Goal: Transaction & Acquisition: Purchase product/service

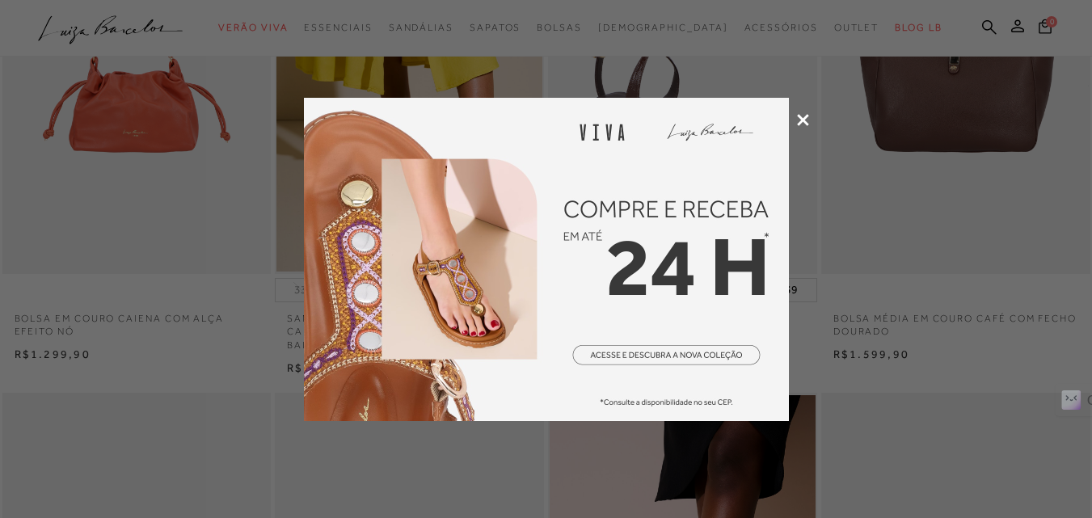
scroll to position [81, 0]
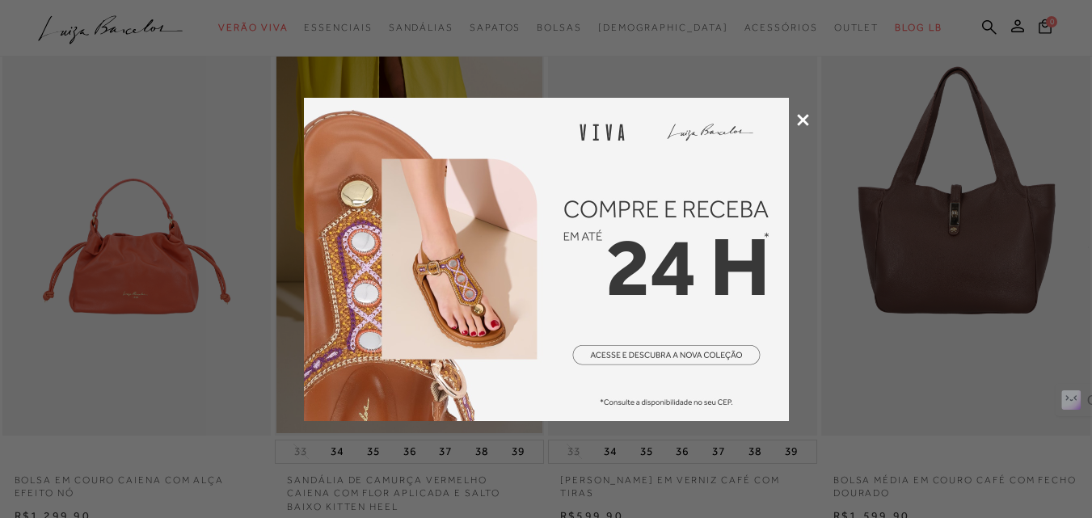
click at [639, 218] on img at bounding box center [546, 259] width 485 height 323
click at [806, 112] on div at bounding box center [546, 259] width 1092 height 518
click at [800, 124] on icon at bounding box center [803, 120] width 12 height 12
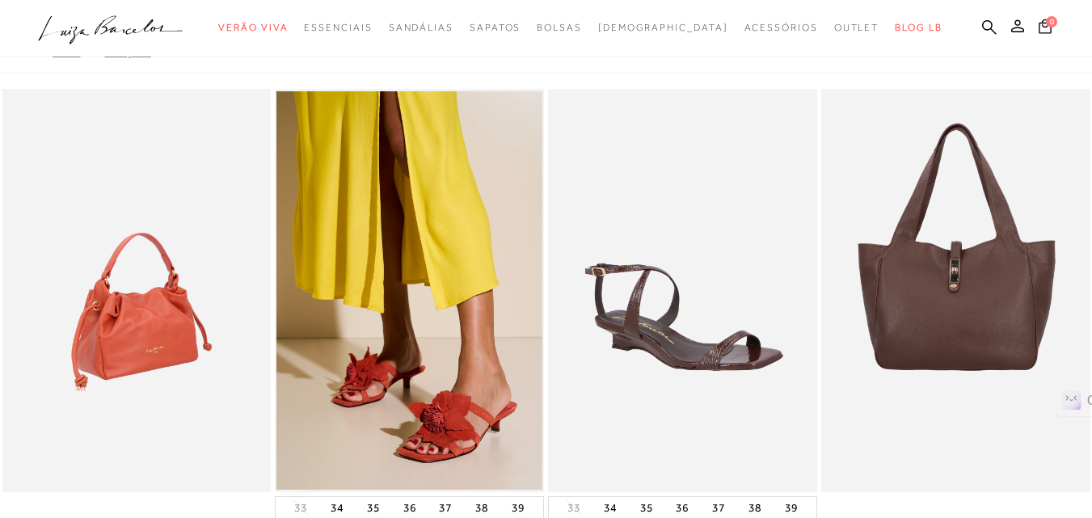
scroll to position [0, 0]
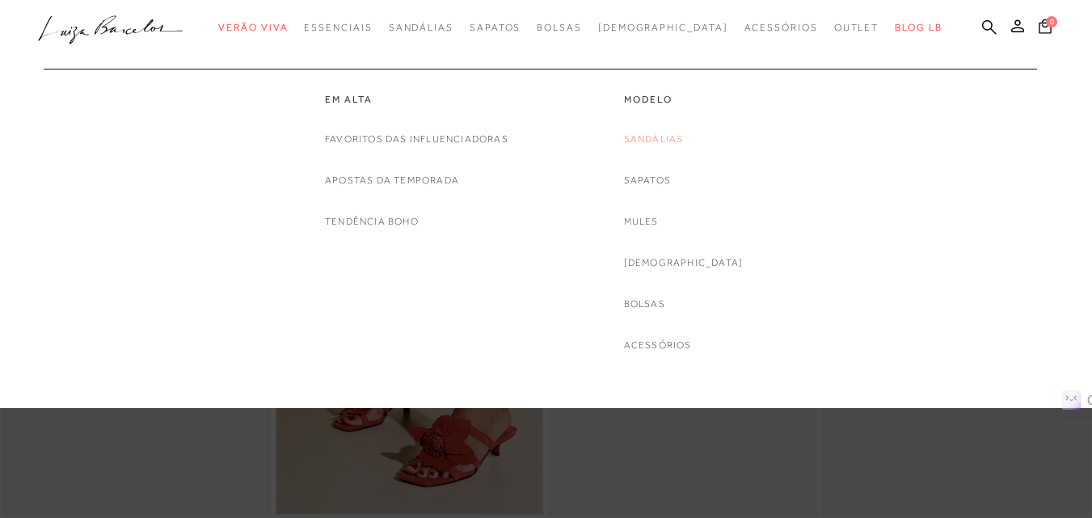
click at [680, 141] on link "Sandálias" at bounding box center [654, 139] width 60 height 17
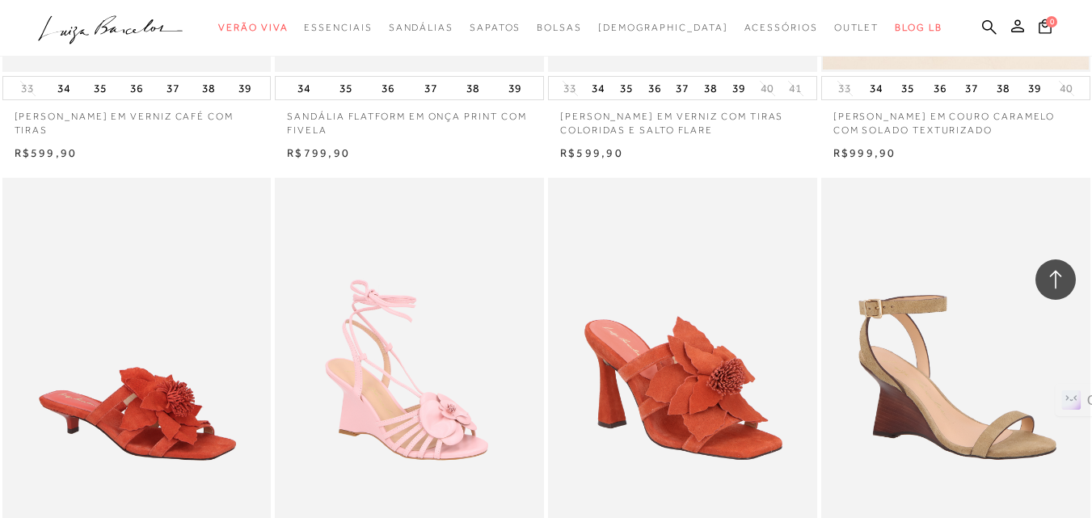
scroll to position [2668, 0]
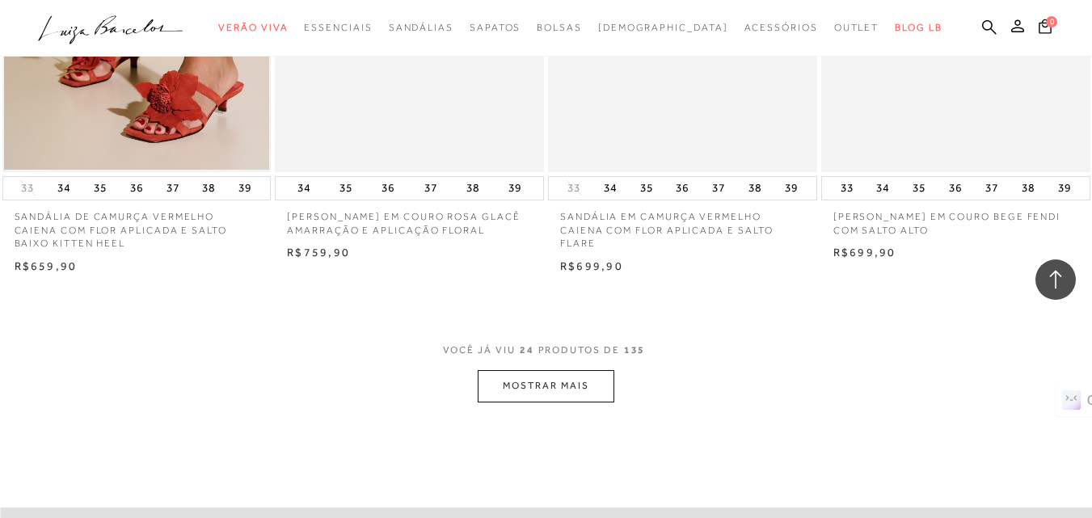
scroll to position [3078, 0]
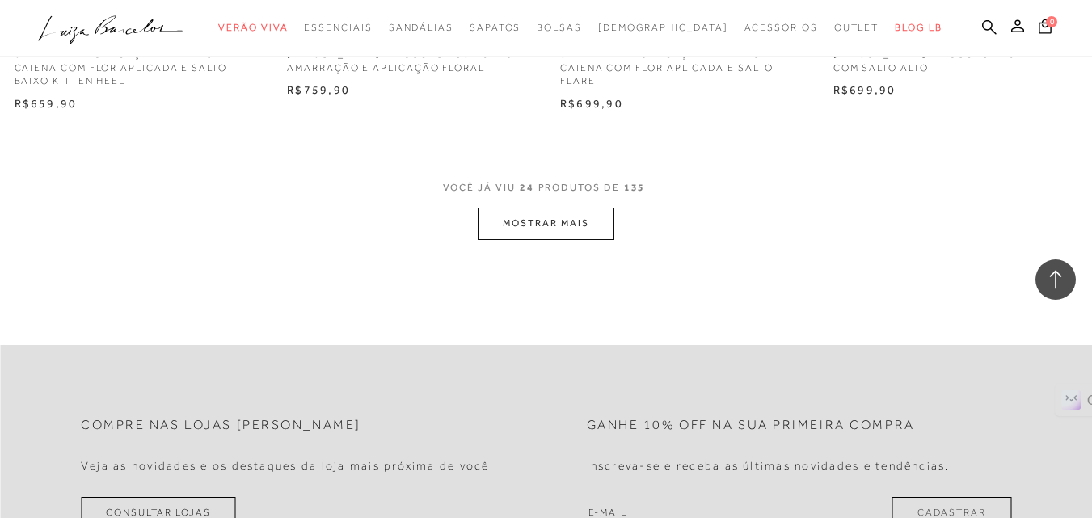
click at [538, 345] on div "Compre nas lojas Luiza Barcelos Veja as novidades e os destaques da loja mais p…" at bounding box center [546, 465] width 1092 height 240
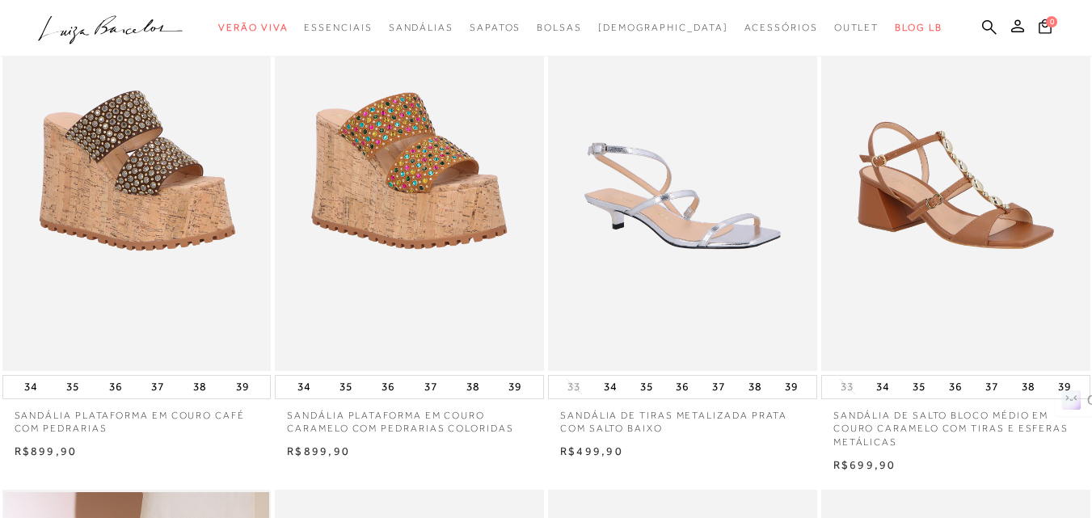
scroll to position [0, 0]
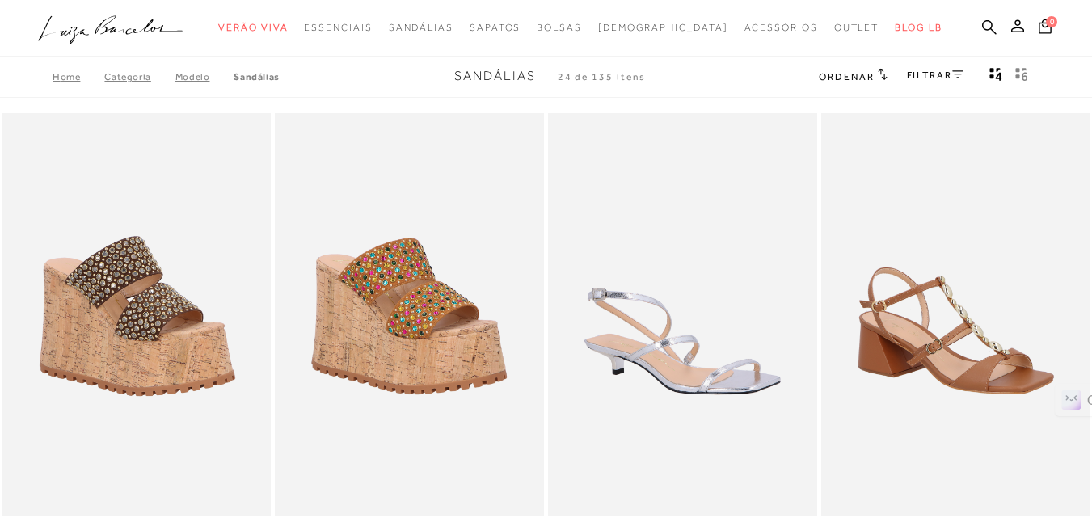
click at [117, 77] on link "Categoria" at bounding box center [139, 76] width 70 height 11
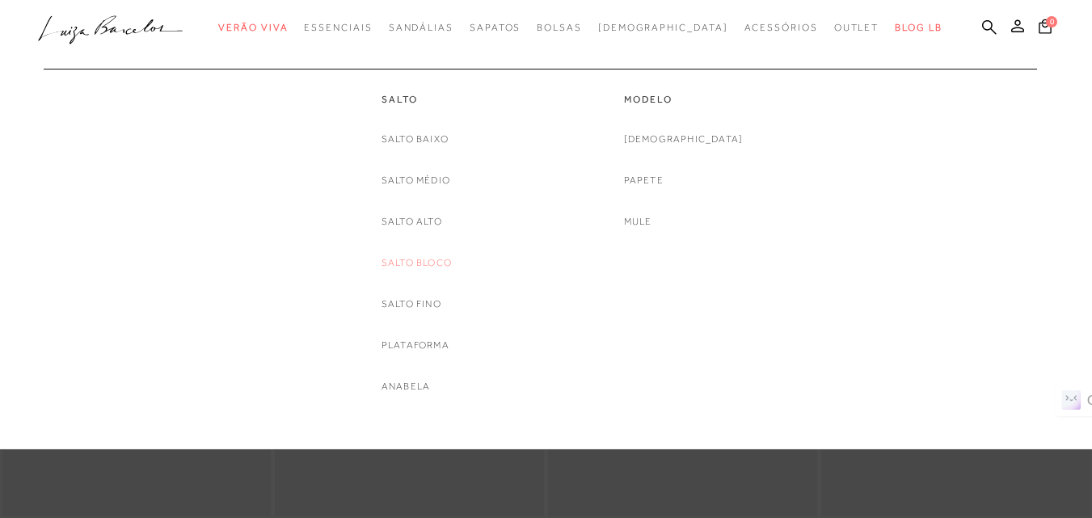
click at [429, 259] on link "Salto Bloco" at bounding box center [417, 263] width 70 height 17
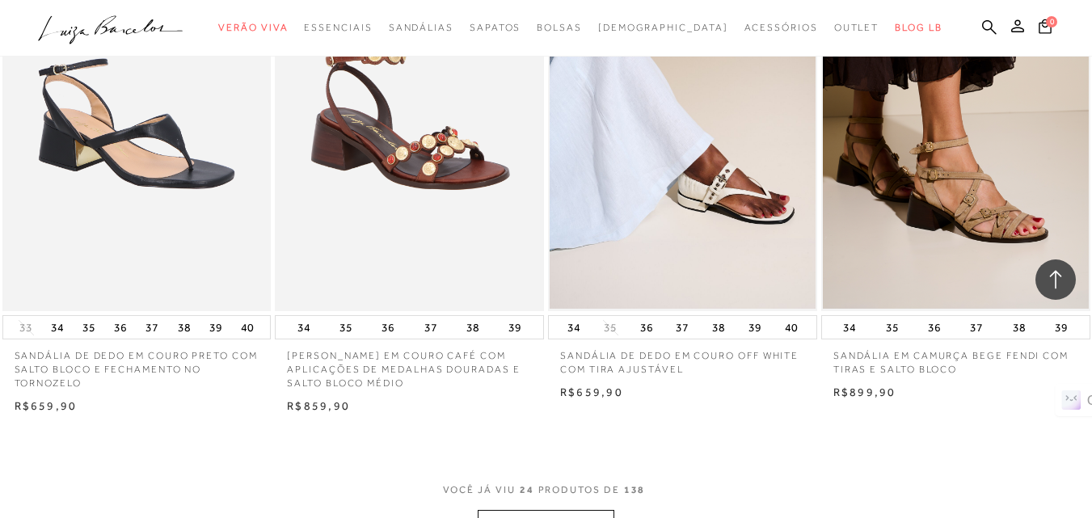
scroll to position [3072, 0]
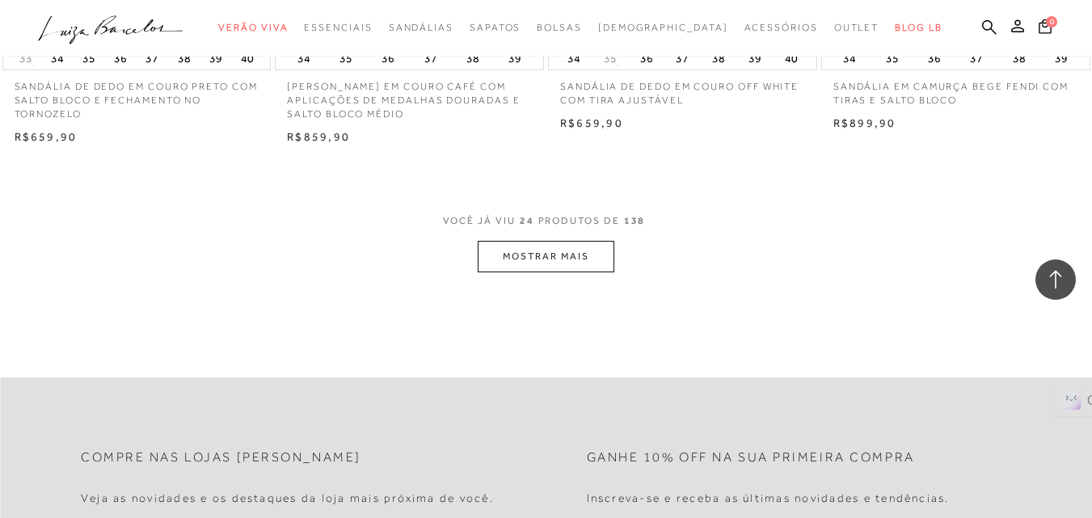
click at [559, 255] on button "MOSTRAR MAIS" at bounding box center [546, 257] width 136 height 32
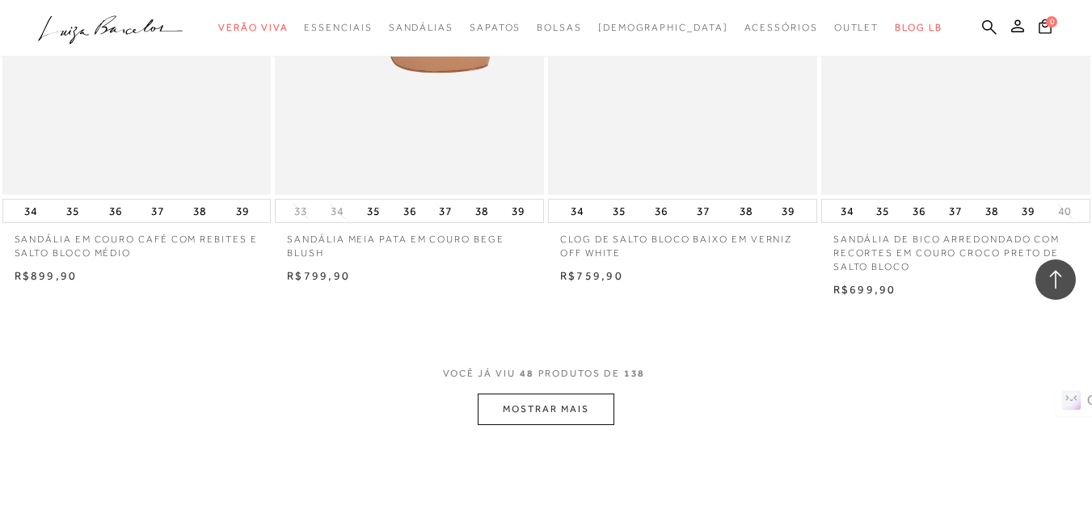
scroll to position [6063, 0]
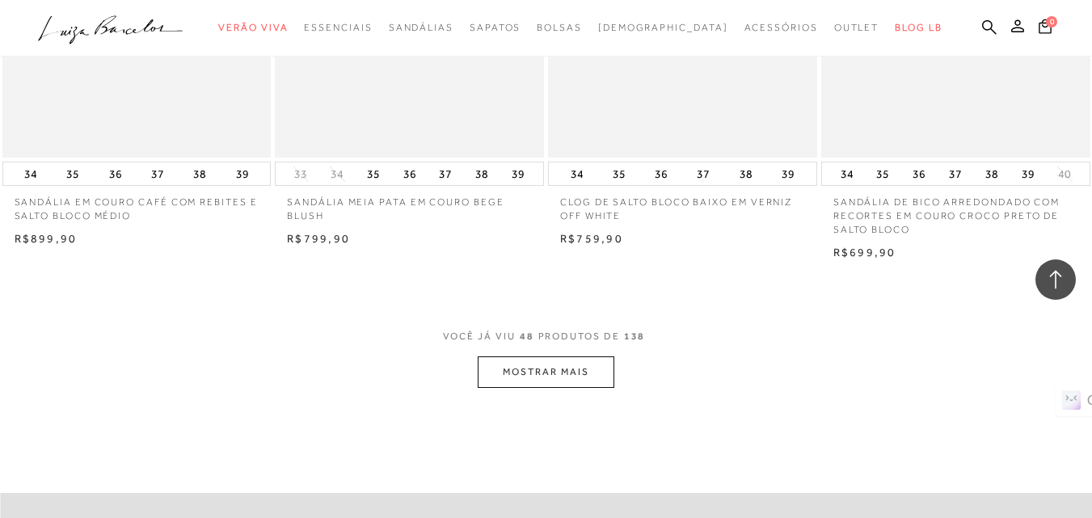
click at [582, 378] on button "MOSTRAR MAIS" at bounding box center [546, 372] width 136 height 32
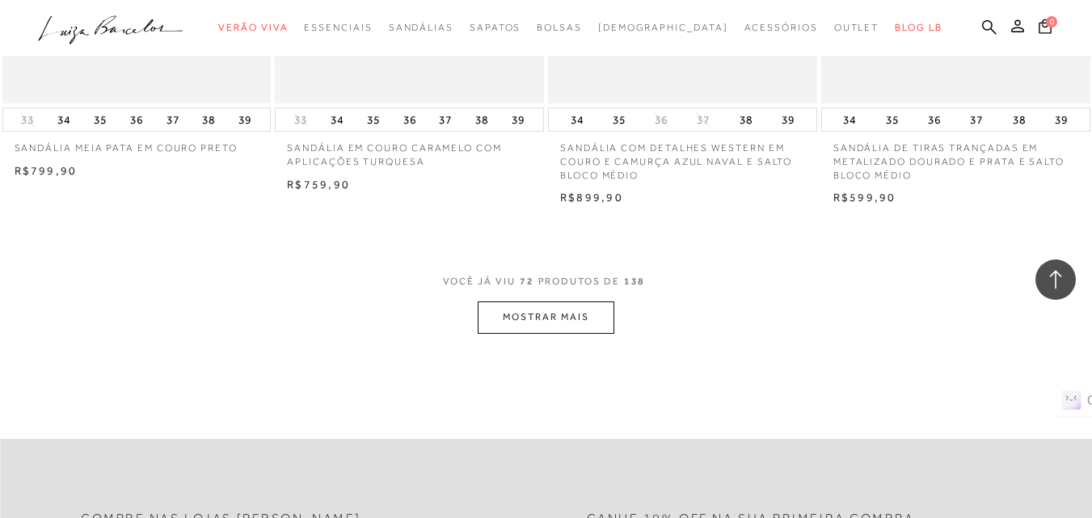
scroll to position [9216, 0]
click at [553, 311] on button "MOSTRAR MAIS" at bounding box center [546, 316] width 136 height 32
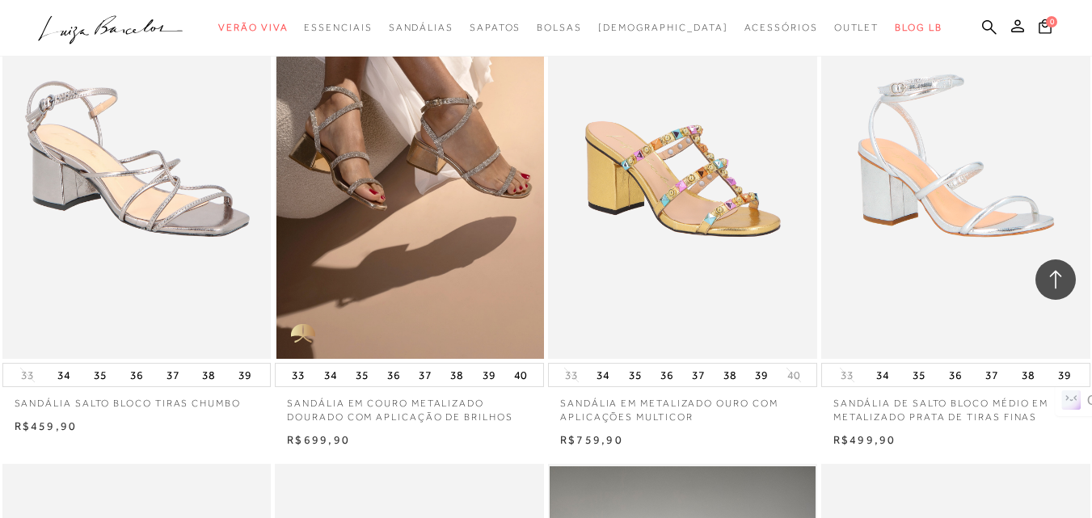
scroll to position [10024, 0]
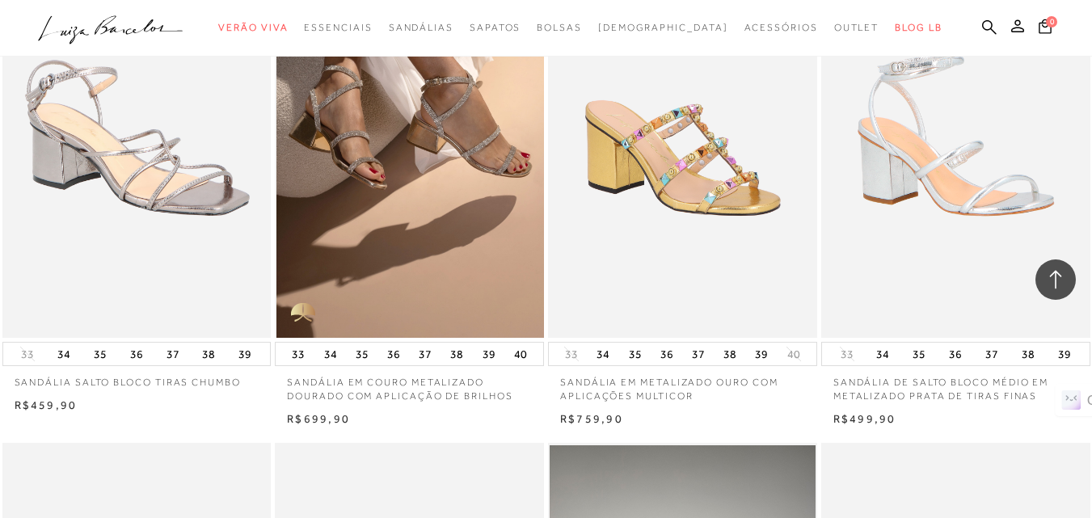
click at [489, 163] on img at bounding box center [410, 136] width 268 height 403
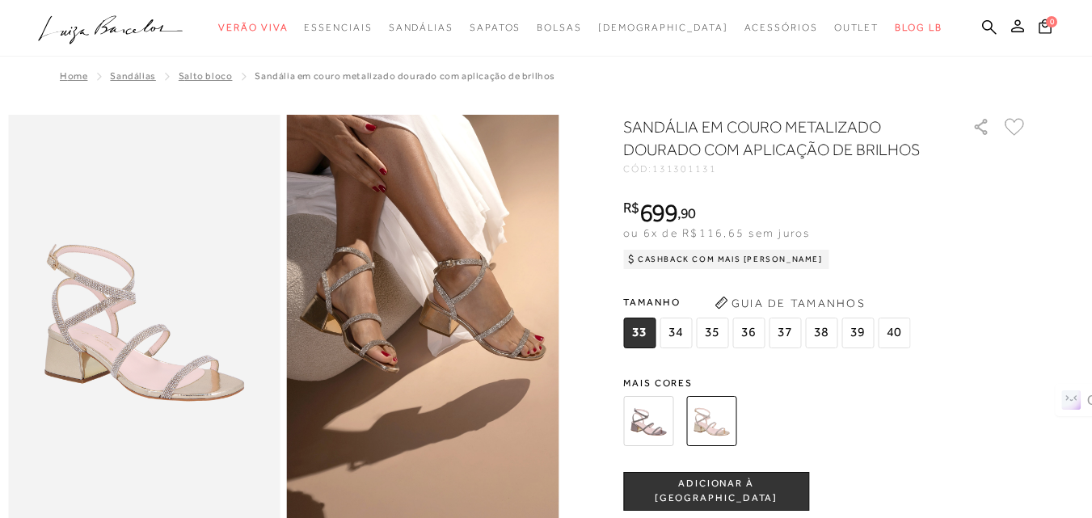
click at [1022, 125] on icon at bounding box center [1015, 127] width 20 height 18
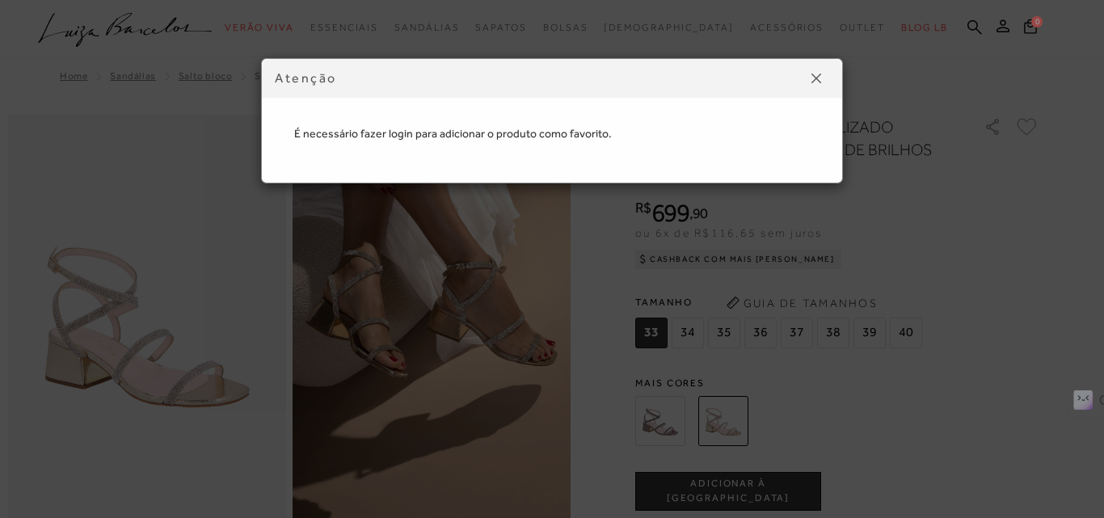
click at [824, 80] on button at bounding box center [817, 78] width 26 height 26
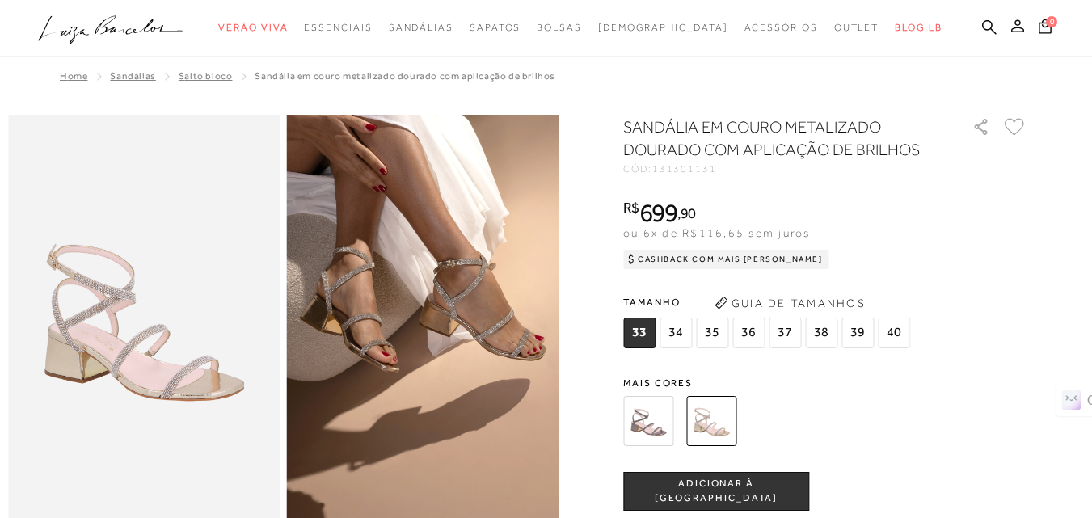
click at [1011, 28] on icon at bounding box center [1017, 25] width 13 height 13
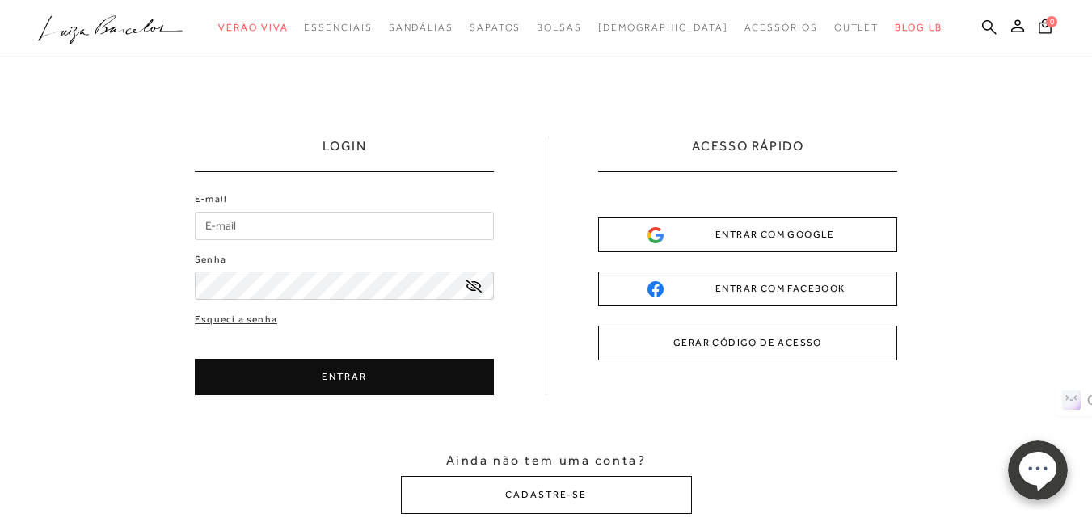
click at [429, 217] on input "E-mail" at bounding box center [344, 226] width 299 height 28
type input "elida.ojopi@gmail.com"
click at [342, 377] on button "ENTRAR" at bounding box center [344, 377] width 299 height 36
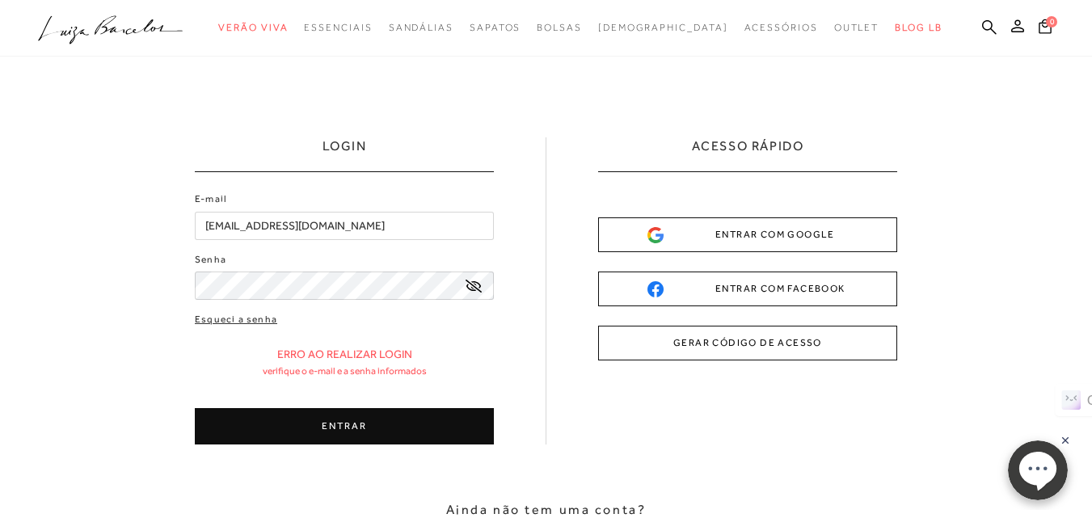
click at [410, 421] on button "ENTRAR" at bounding box center [344, 426] width 299 height 36
click at [298, 424] on button "ENTRAR" at bounding box center [344, 426] width 299 height 36
click at [367, 414] on button "ENTRAR" at bounding box center [344, 426] width 299 height 36
click at [690, 346] on button "GERAR CÓDIGO DE ACESSO" at bounding box center [747, 343] width 299 height 35
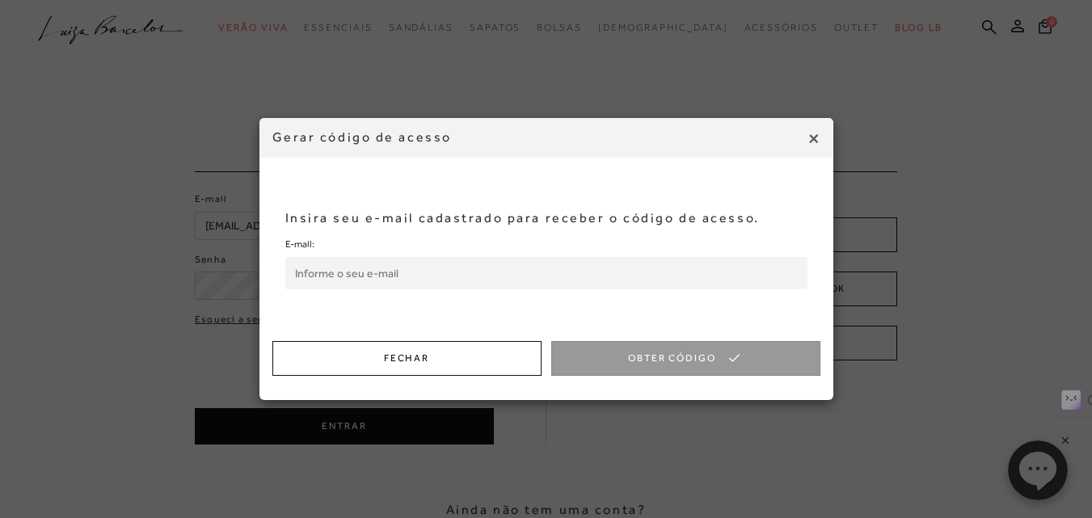
click at [357, 282] on input "E-mail:" at bounding box center [546, 273] width 522 height 32
type input "elida.ojopi@gmail.com"
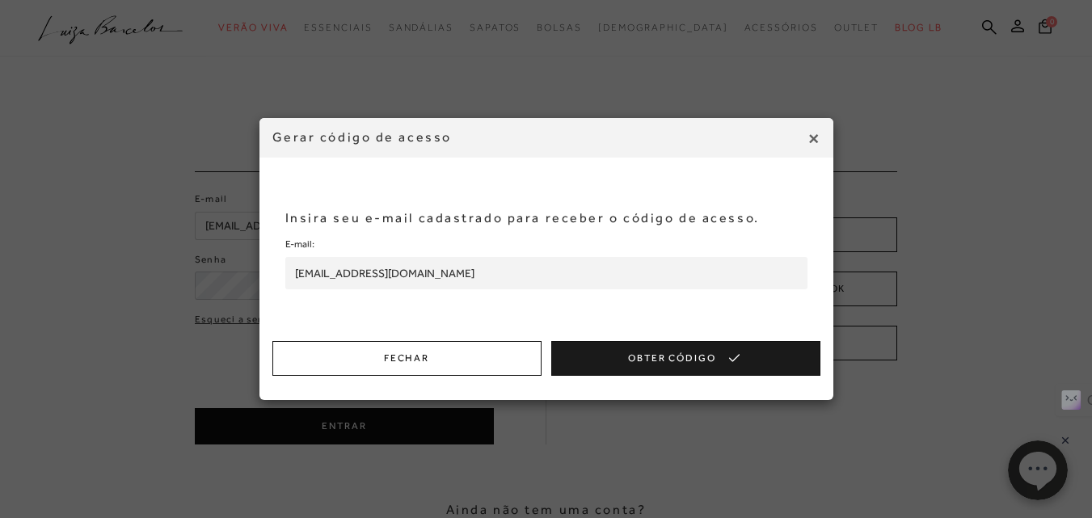
click at [615, 359] on button "Obter Código" at bounding box center [685, 358] width 269 height 35
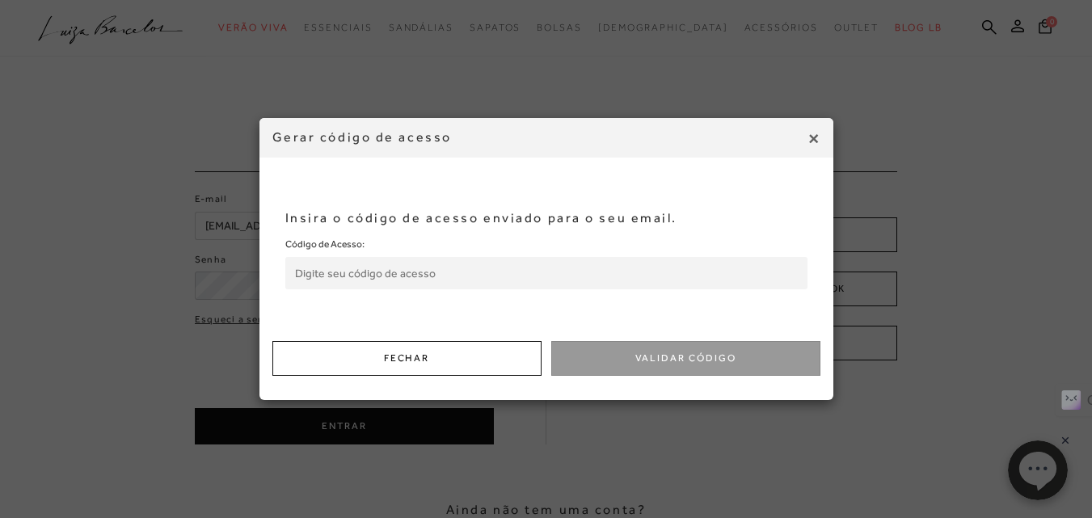
click at [583, 263] on input "Código de Acesso:" at bounding box center [546, 273] width 522 height 32
paste input "970416570"
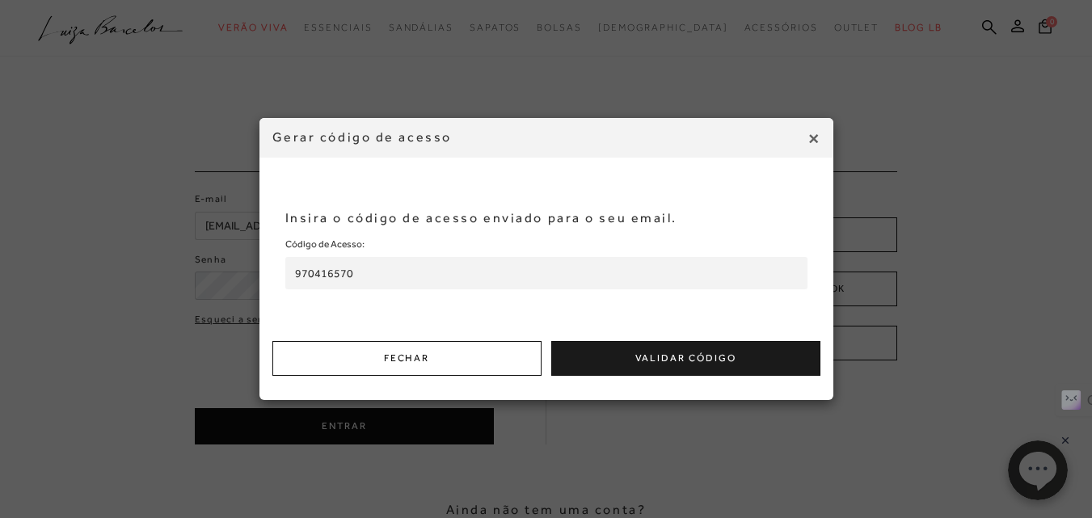
type input "970416570"
click at [631, 355] on button "Validar Código" at bounding box center [685, 358] width 269 height 35
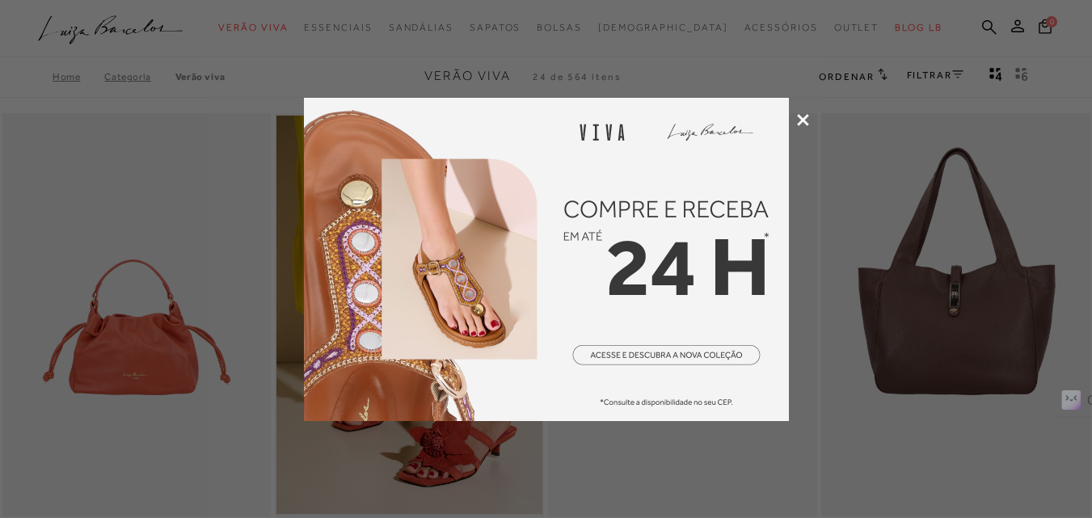
click at [806, 120] on icon at bounding box center [803, 120] width 12 height 12
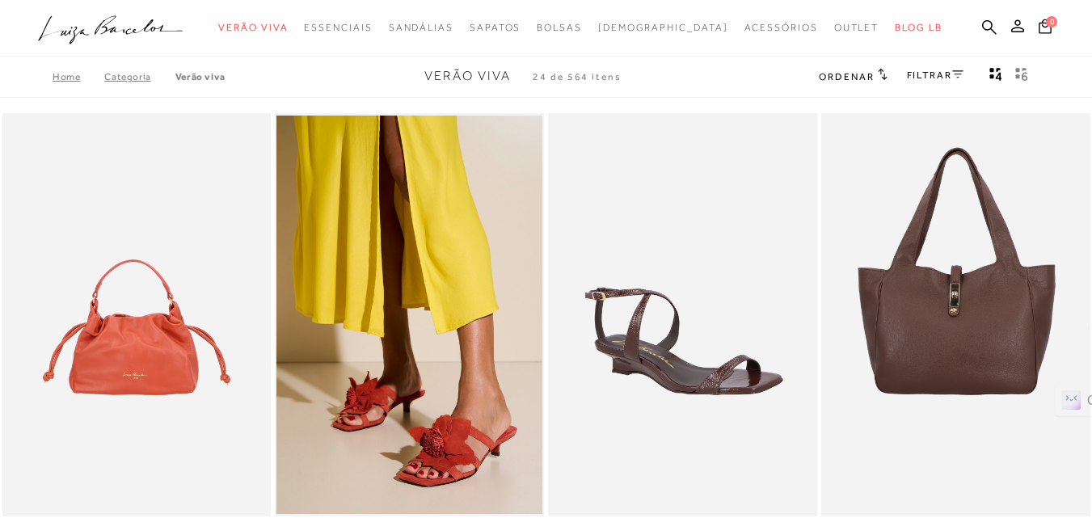
click at [916, 74] on link "FILTRAR" at bounding box center [935, 75] width 57 height 11
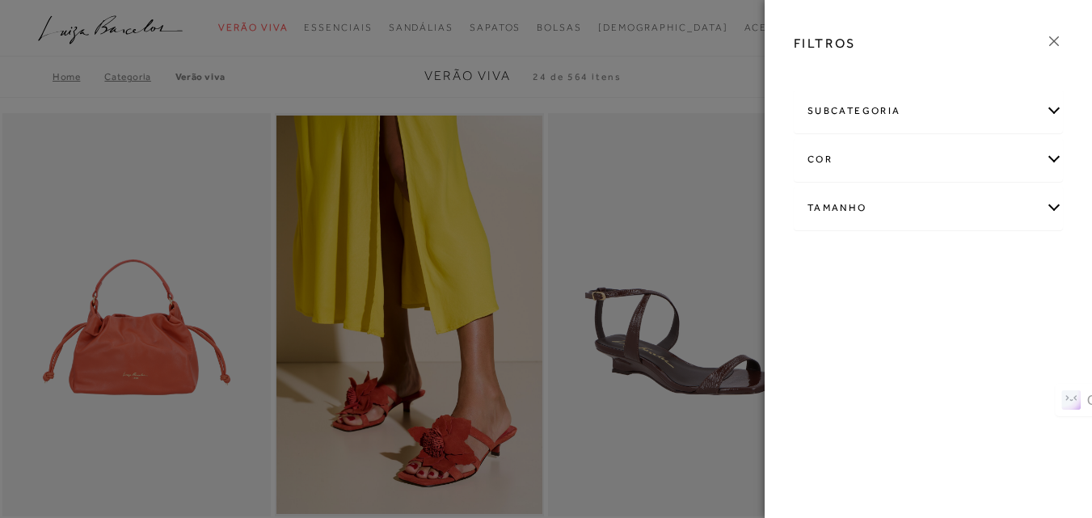
click at [829, 160] on div "cor" at bounding box center [929, 159] width 268 height 43
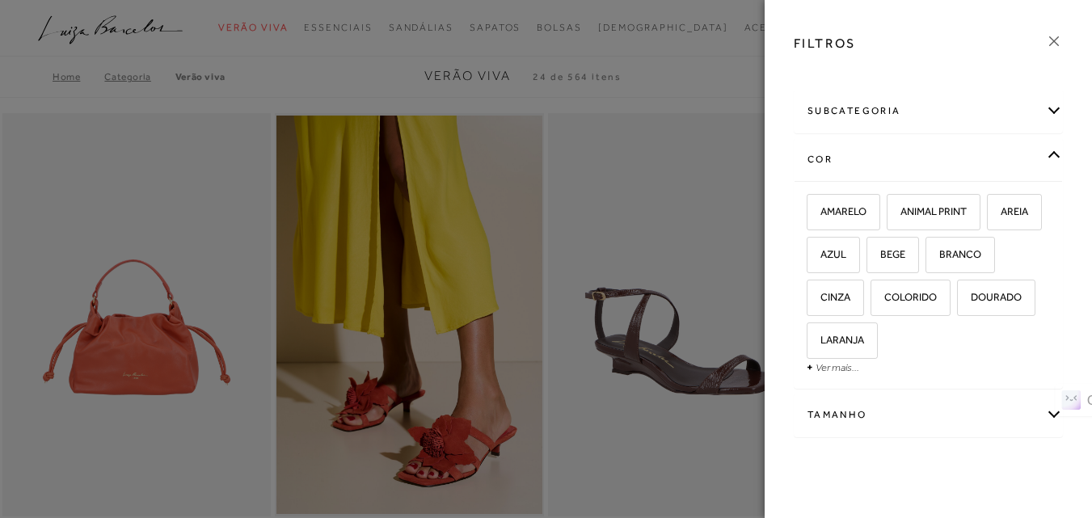
click at [860, 112] on div "subcategoria" at bounding box center [929, 111] width 268 height 43
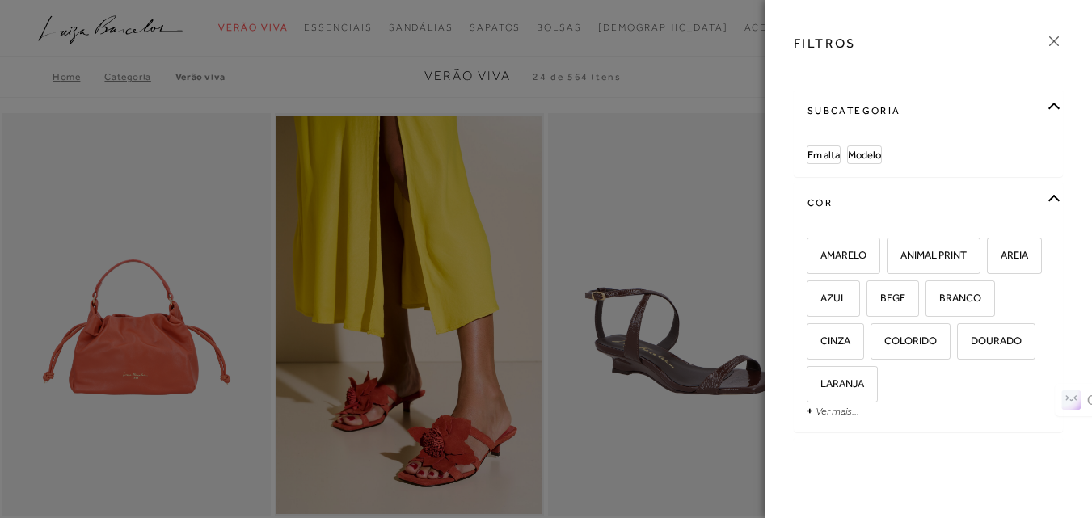
click at [860, 112] on div "subcategoria" at bounding box center [929, 111] width 268 height 43
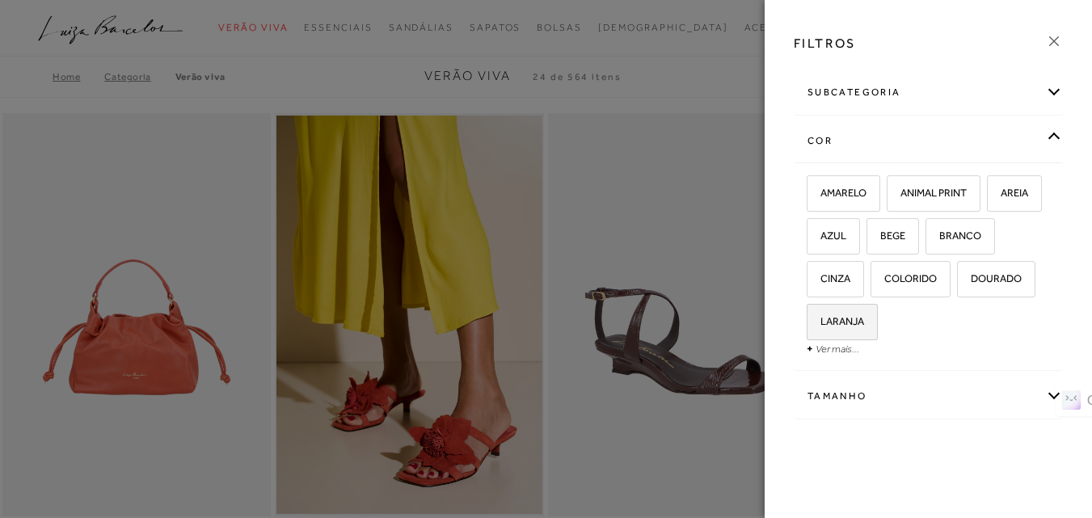
scroll to position [24, 0]
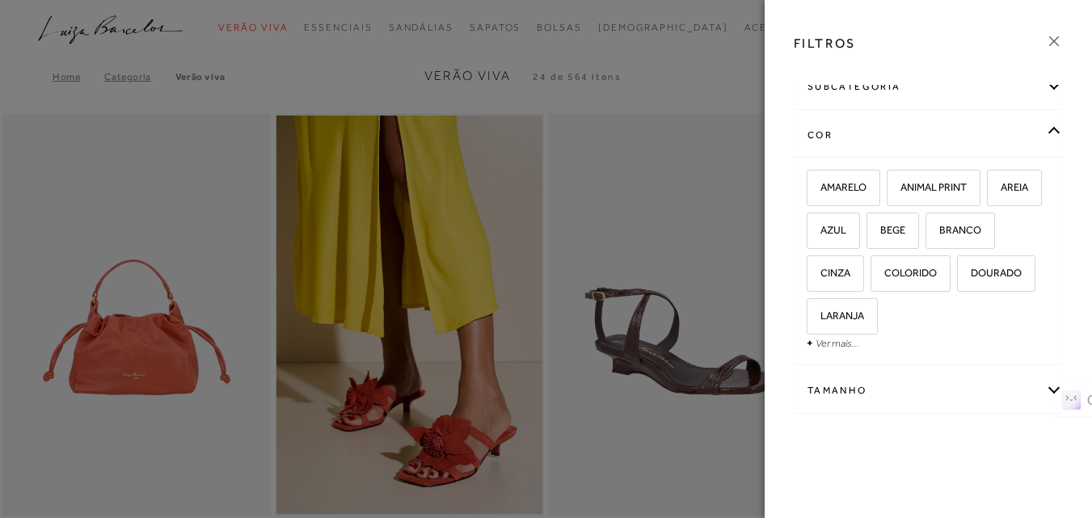
click at [1037, 134] on div "cor" at bounding box center [929, 135] width 268 height 43
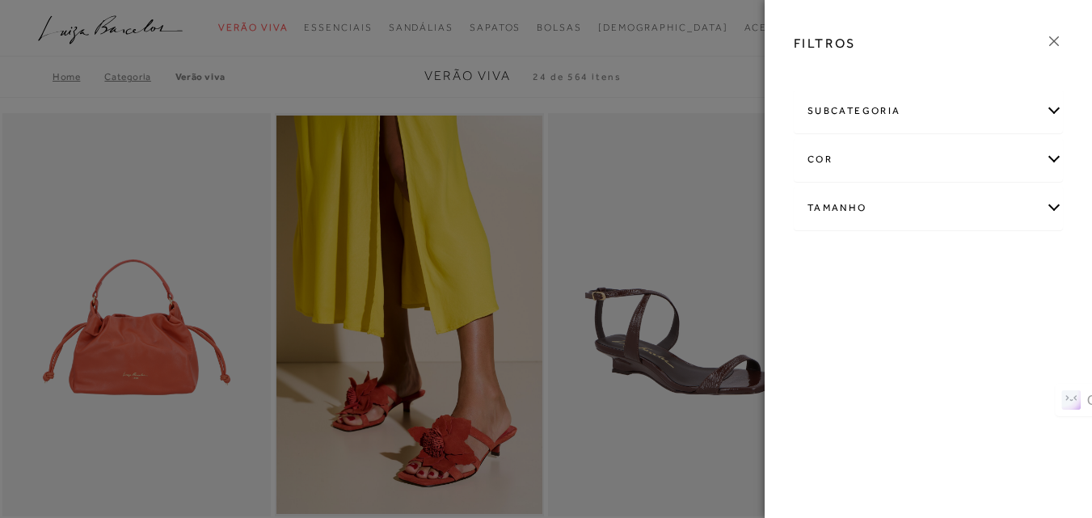
scroll to position [0, 0]
click at [1062, 104] on div "subcategoria Em alta Modelo" at bounding box center [928, 111] width 269 height 44
click at [1046, 108] on div "subcategoria" at bounding box center [929, 111] width 268 height 43
click at [710, 108] on div at bounding box center [546, 259] width 1092 height 518
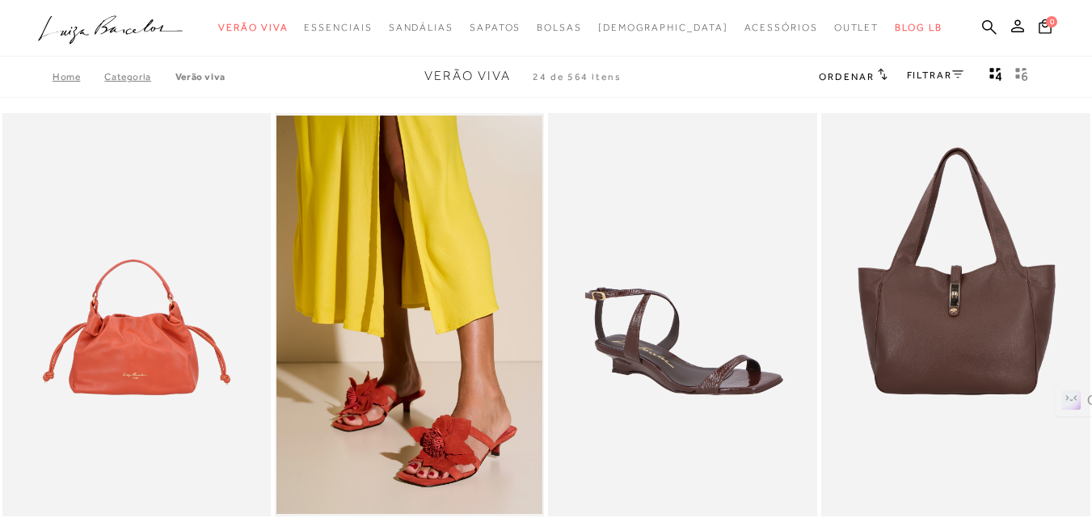
click at [939, 73] on link "FILTRAR" at bounding box center [935, 75] width 57 height 11
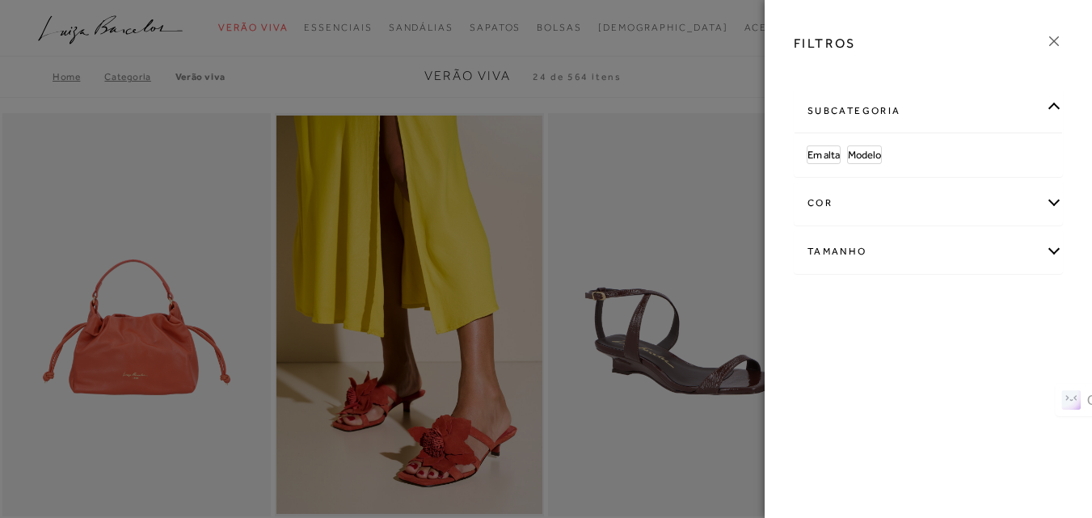
click at [1050, 40] on icon at bounding box center [1054, 41] width 18 height 18
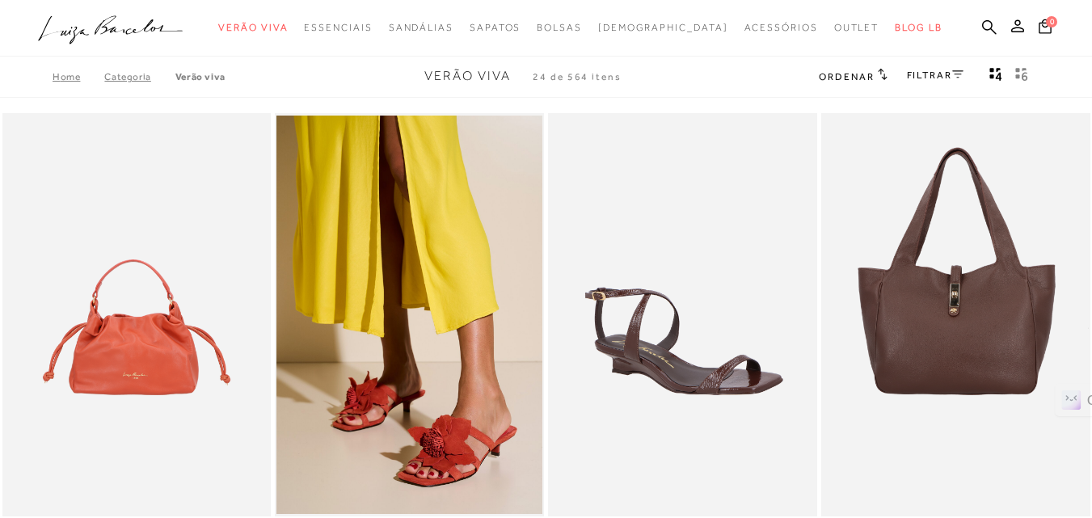
click at [135, 76] on link "Categoria" at bounding box center [139, 76] width 70 height 11
click at [127, 76] on link "Categoria" at bounding box center [139, 76] width 70 height 11
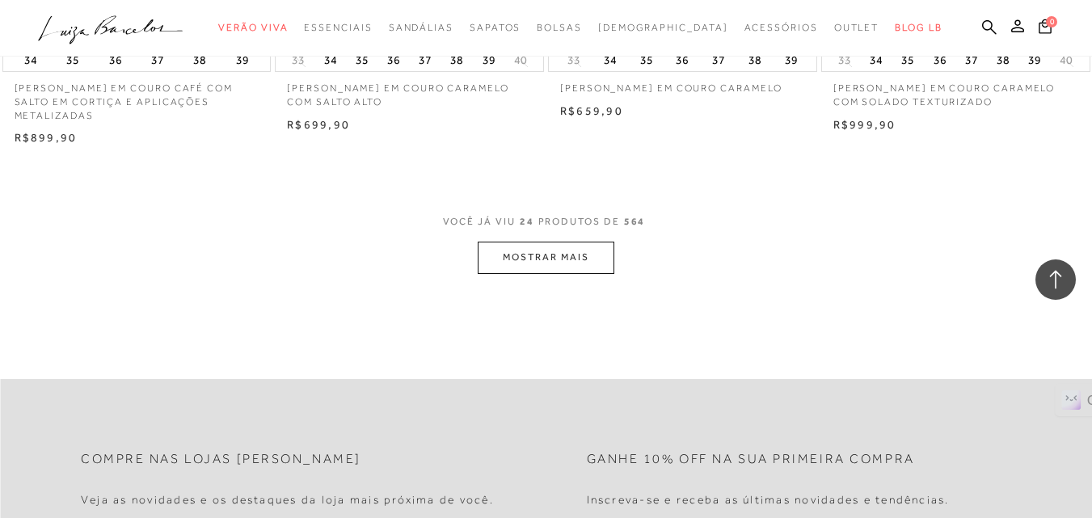
scroll to position [2991, 0]
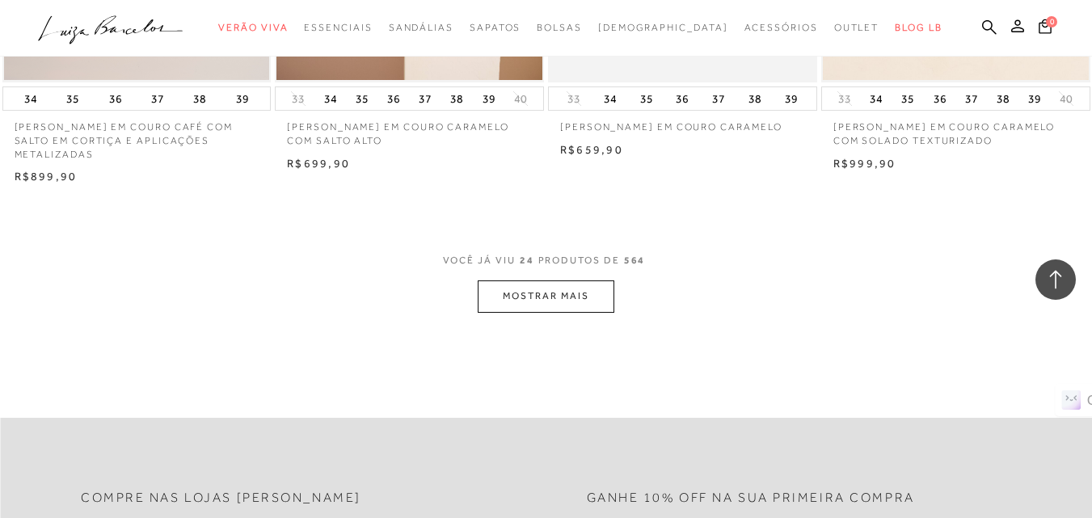
click at [568, 305] on button "MOSTRAR MAIS" at bounding box center [546, 297] width 136 height 32
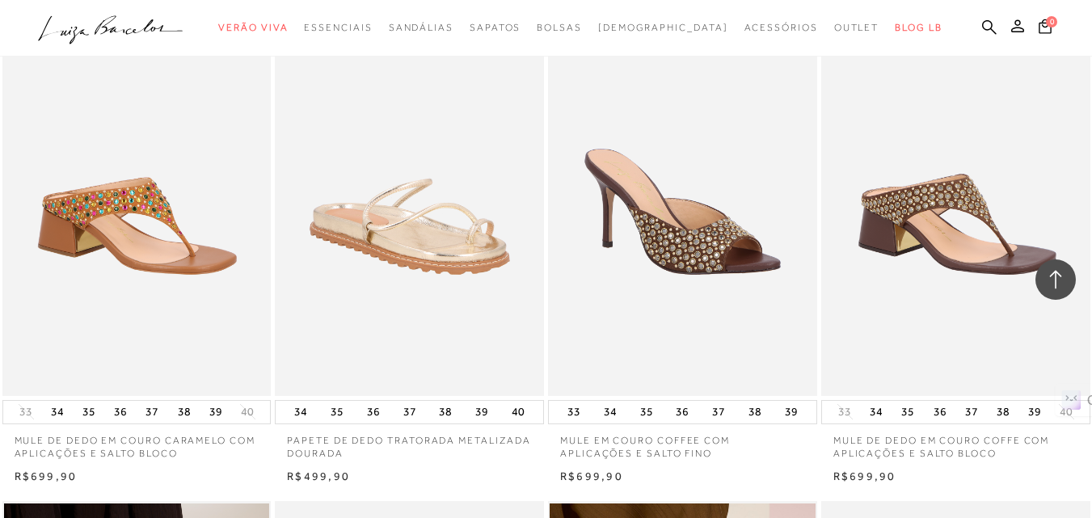
scroll to position [4689, 0]
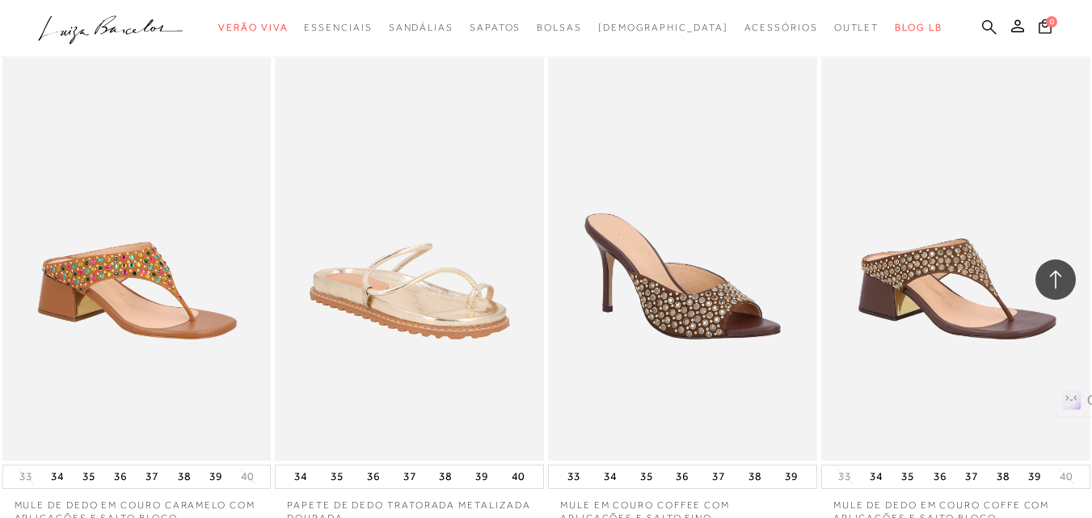
click at [982, 27] on icon at bounding box center [989, 26] width 15 height 15
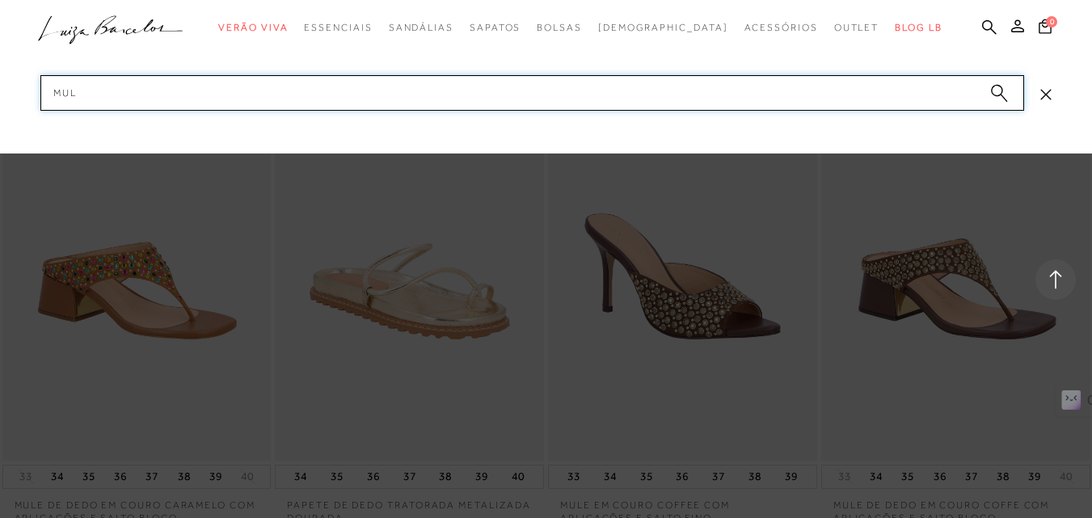
type input "mule"
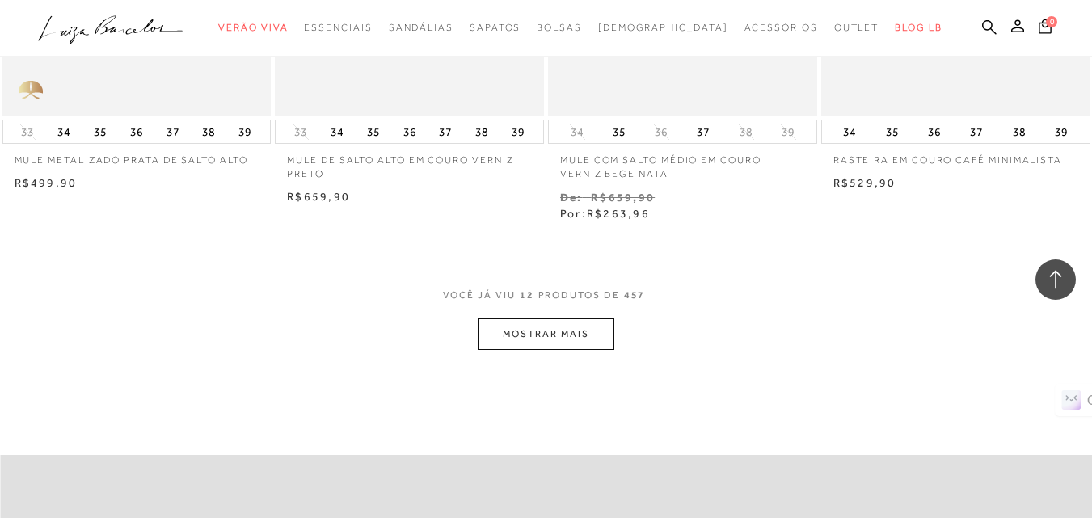
scroll to position [1536, 0]
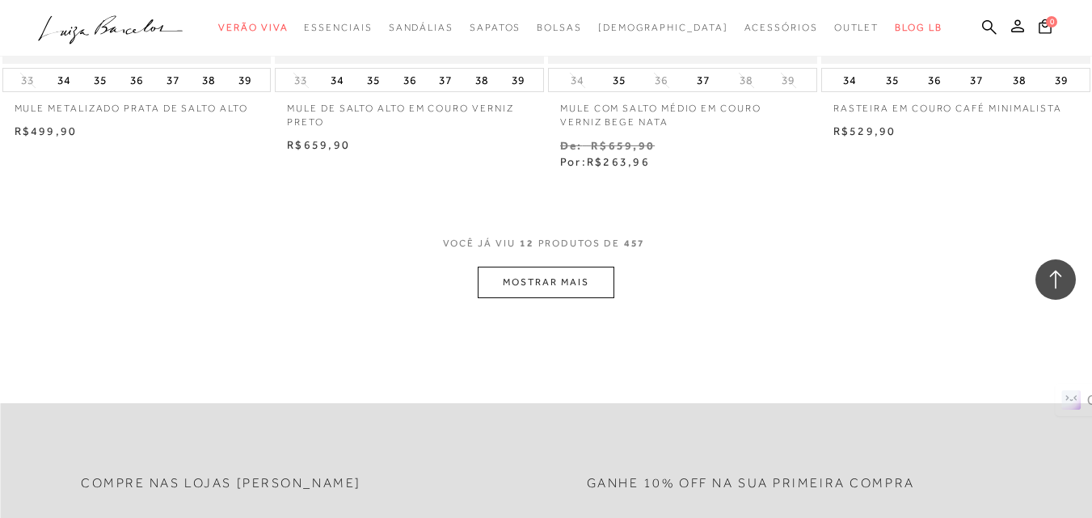
click at [532, 286] on button "MOSTRAR MAIS" at bounding box center [546, 283] width 136 height 32
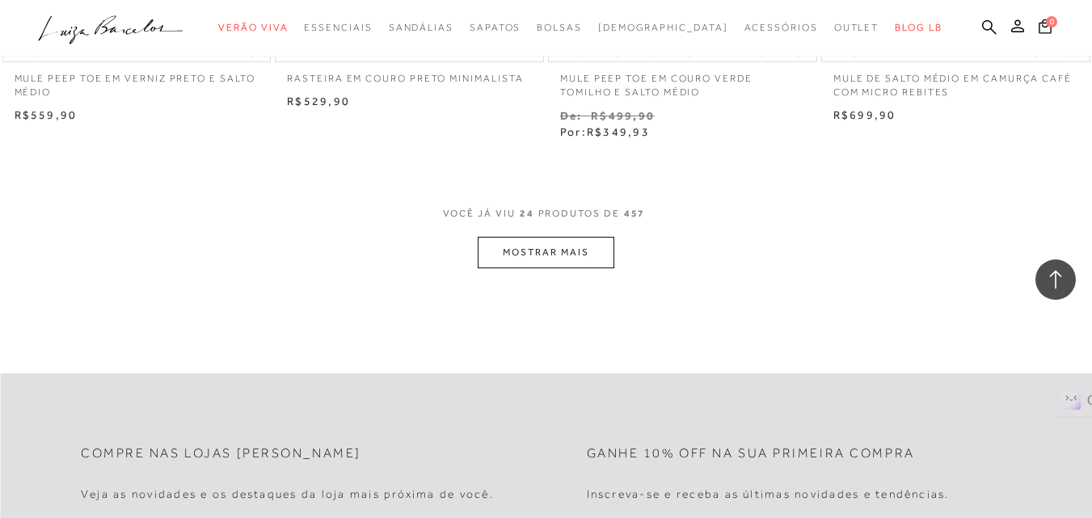
scroll to position [3153, 0]
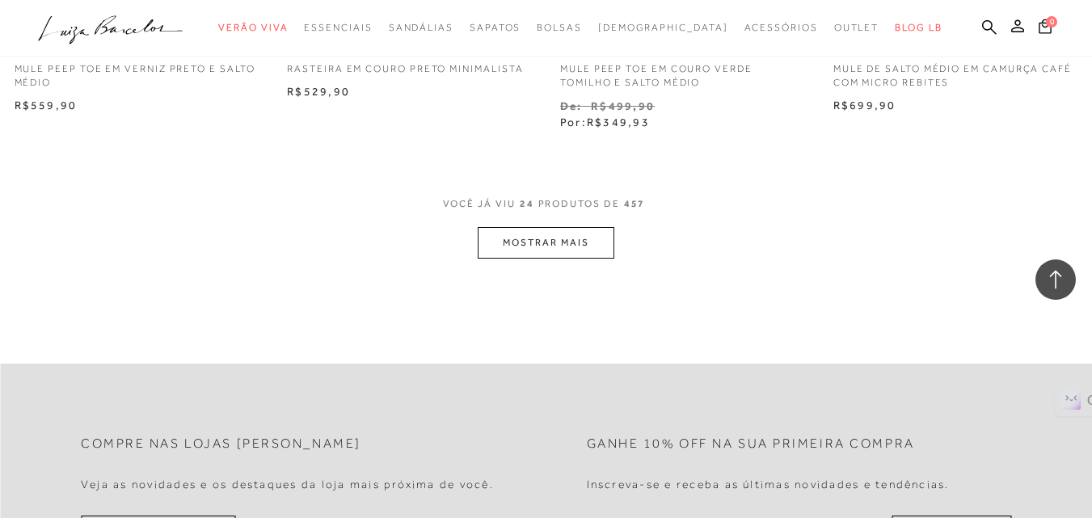
click at [518, 247] on button "MOSTRAR MAIS" at bounding box center [546, 243] width 136 height 32
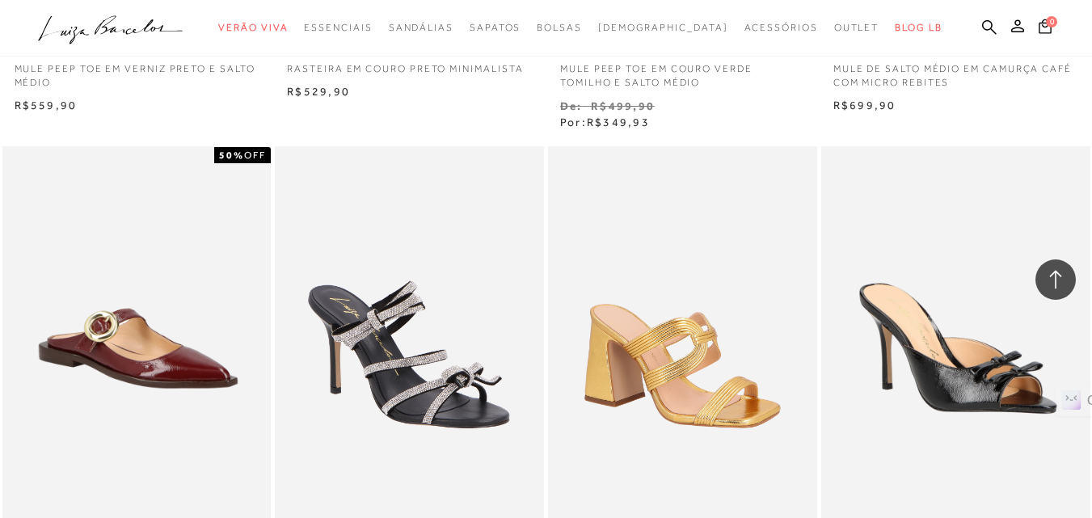
scroll to position [2829, 0]
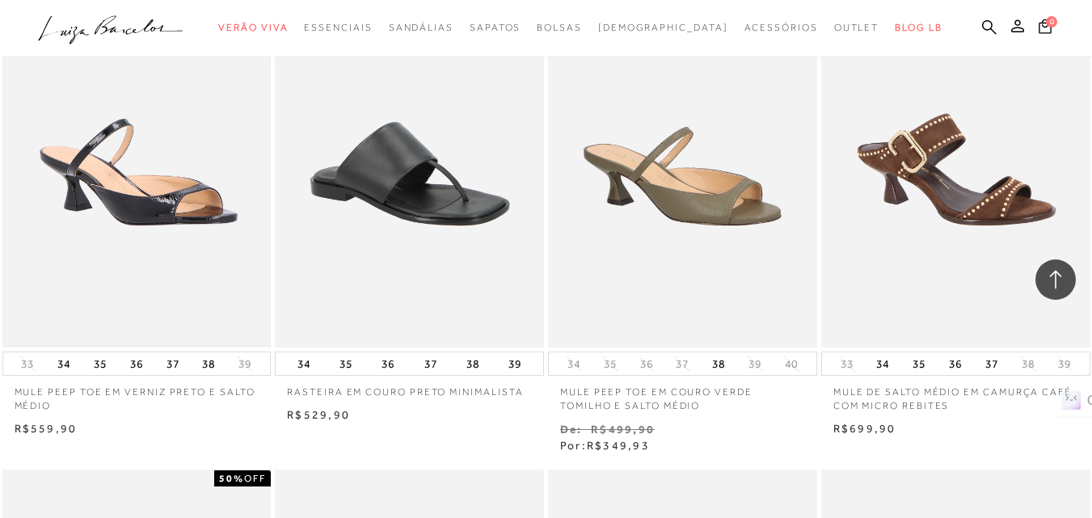
click at [150, 199] on img at bounding box center [137, 146] width 266 height 399
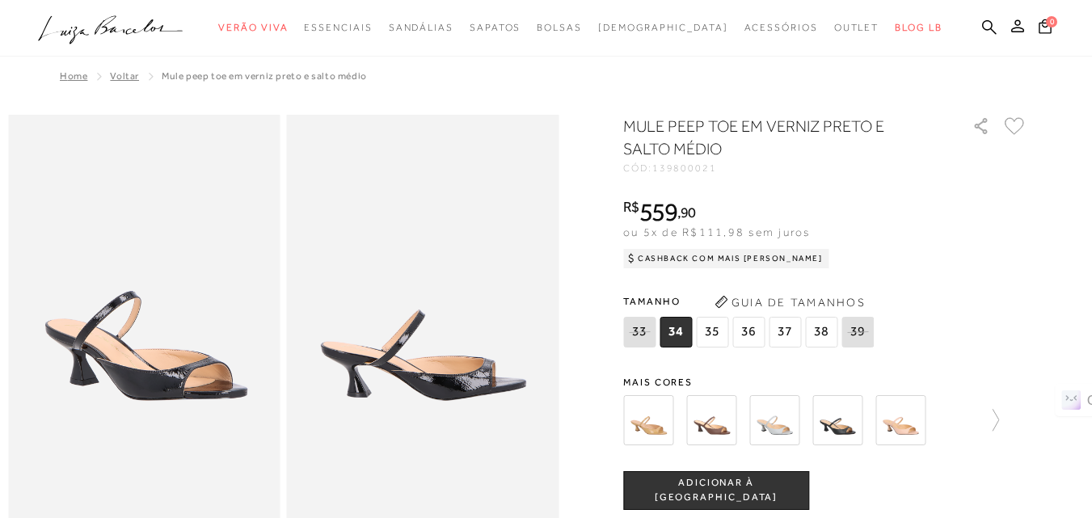
click at [1020, 129] on icon at bounding box center [1015, 126] width 20 height 18
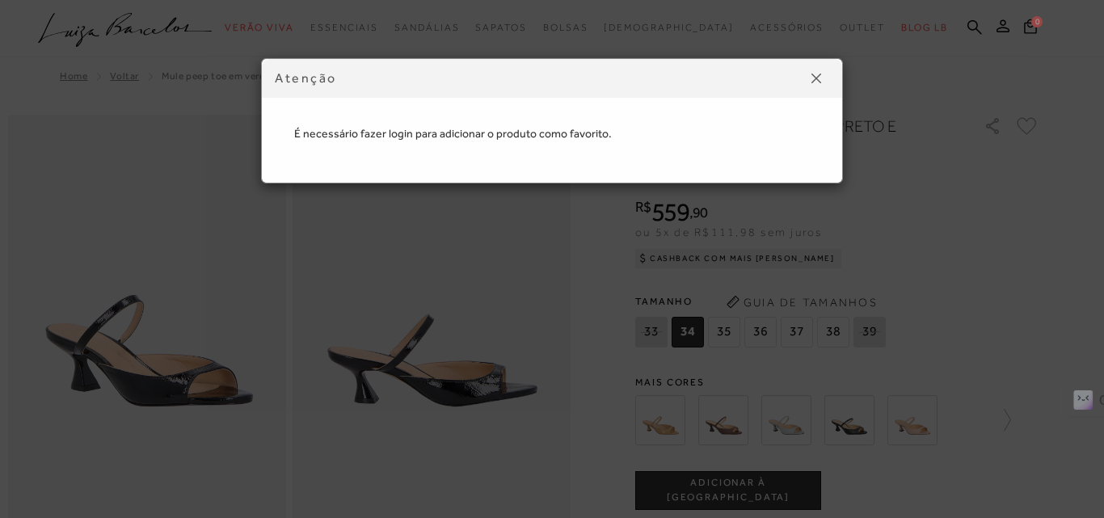
click at [820, 81] on img at bounding box center [817, 79] width 10 height 10
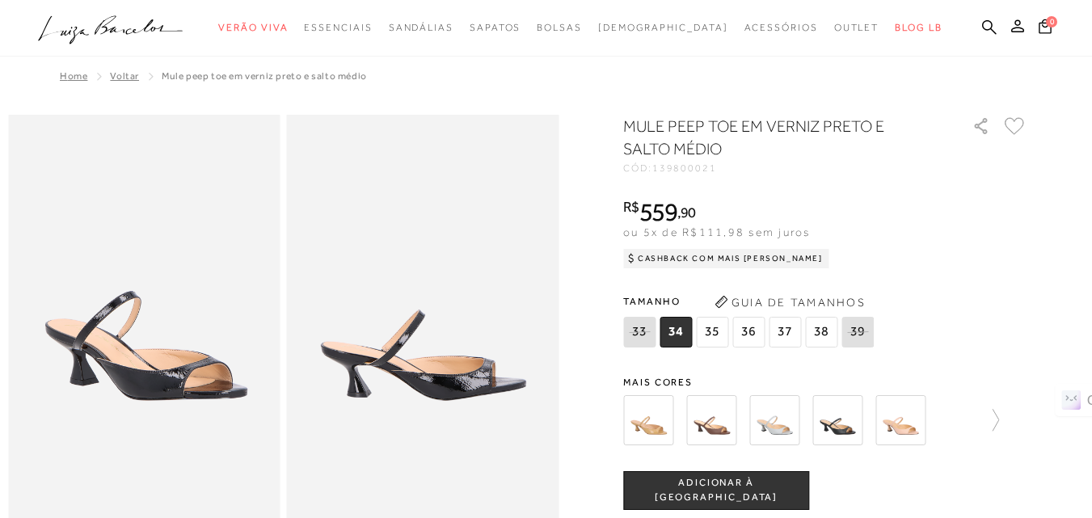
click at [1024, 131] on icon at bounding box center [1015, 126] width 20 height 18
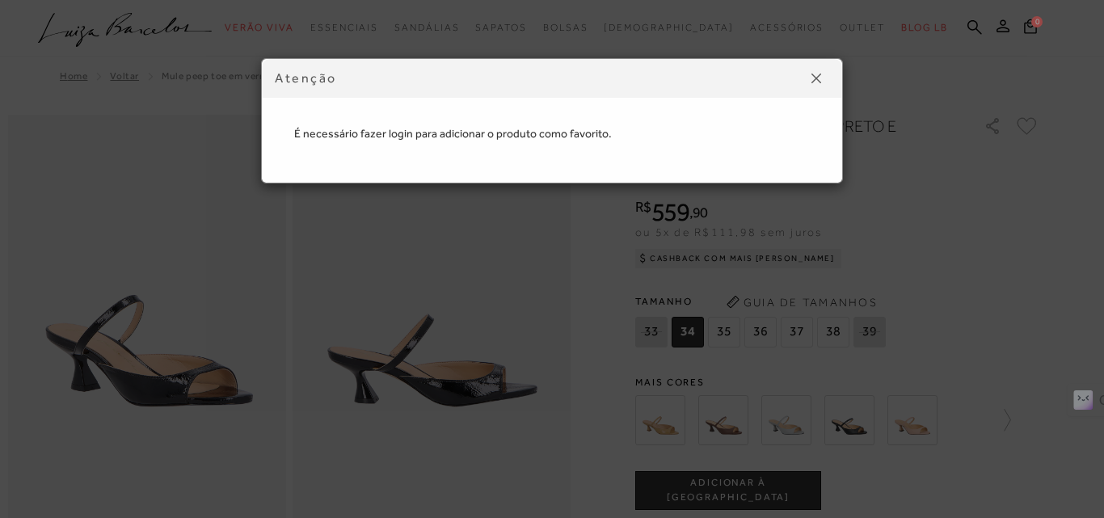
click at [823, 78] on button at bounding box center [817, 78] width 26 height 26
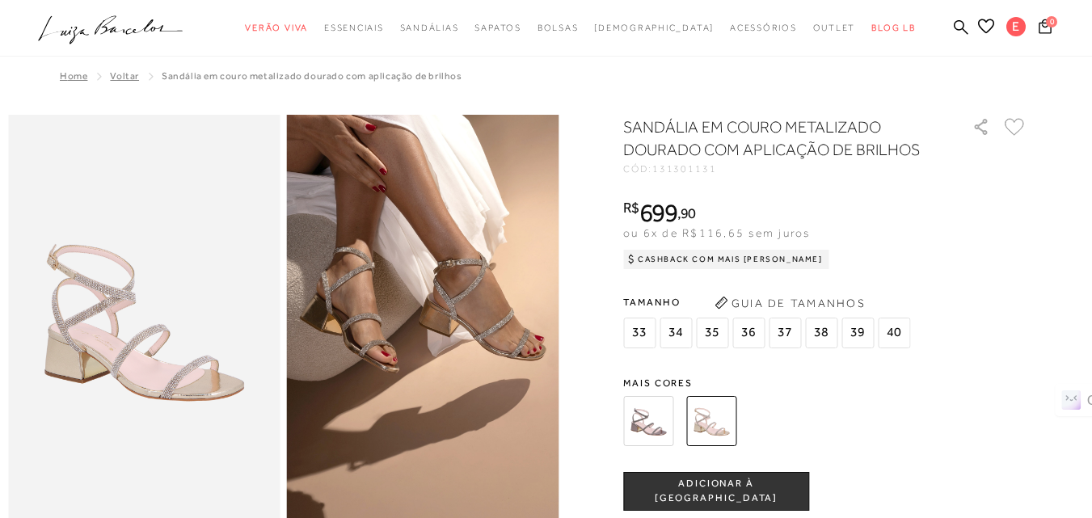
click at [1016, 124] on icon at bounding box center [1015, 127] width 20 height 18
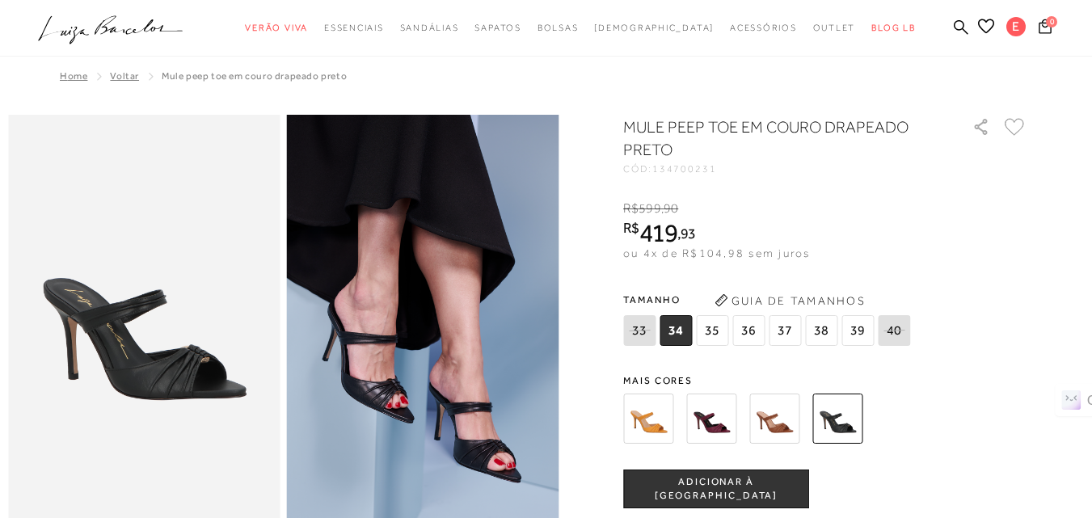
click at [799, 420] on img at bounding box center [774, 419] width 50 height 50
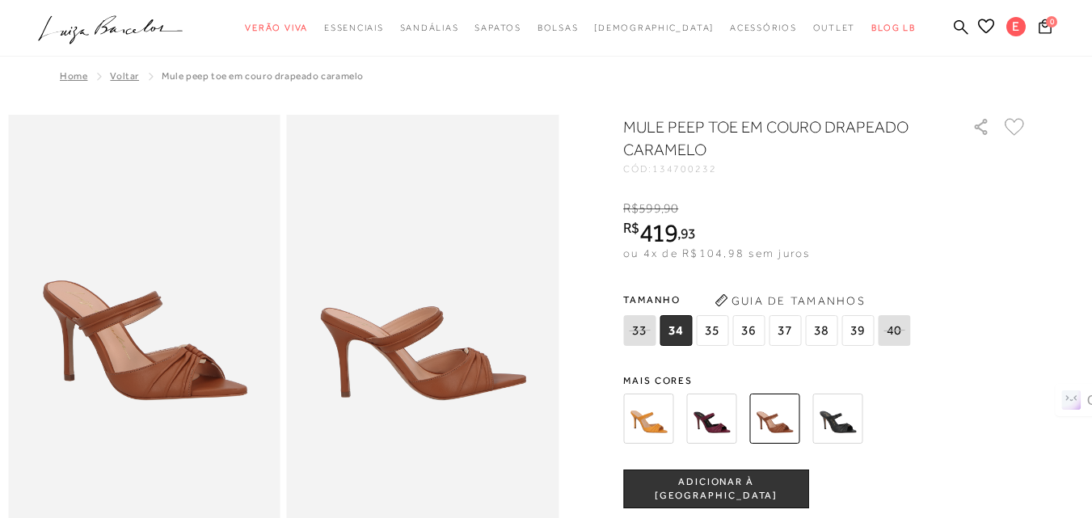
click at [664, 429] on img at bounding box center [648, 419] width 50 height 50
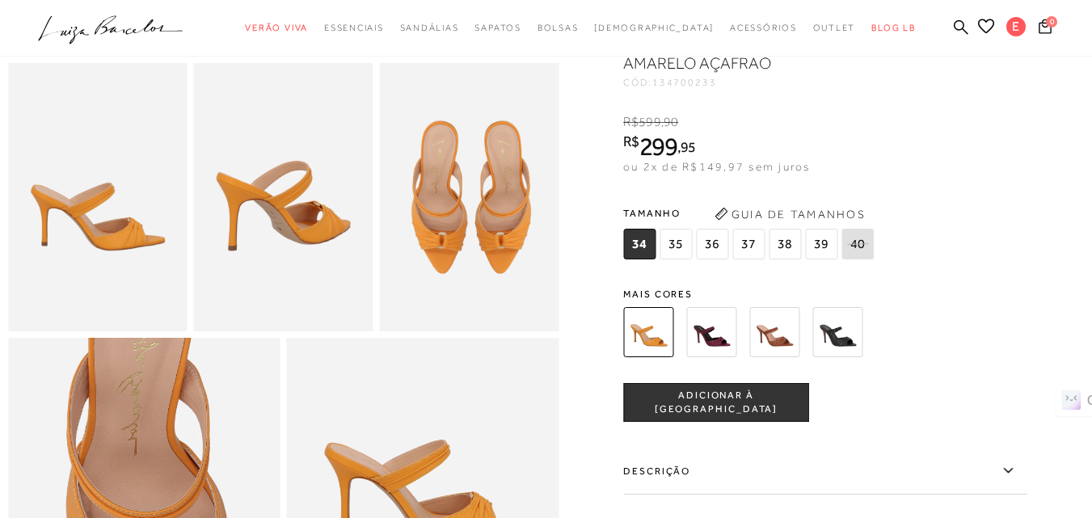
scroll to position [728, 0]
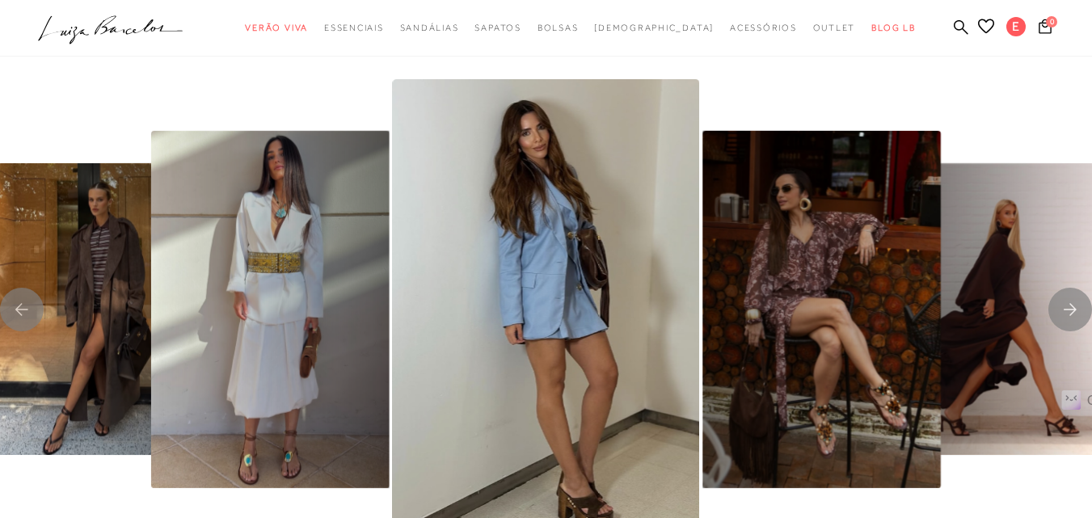
scroll to position [3153, 0]
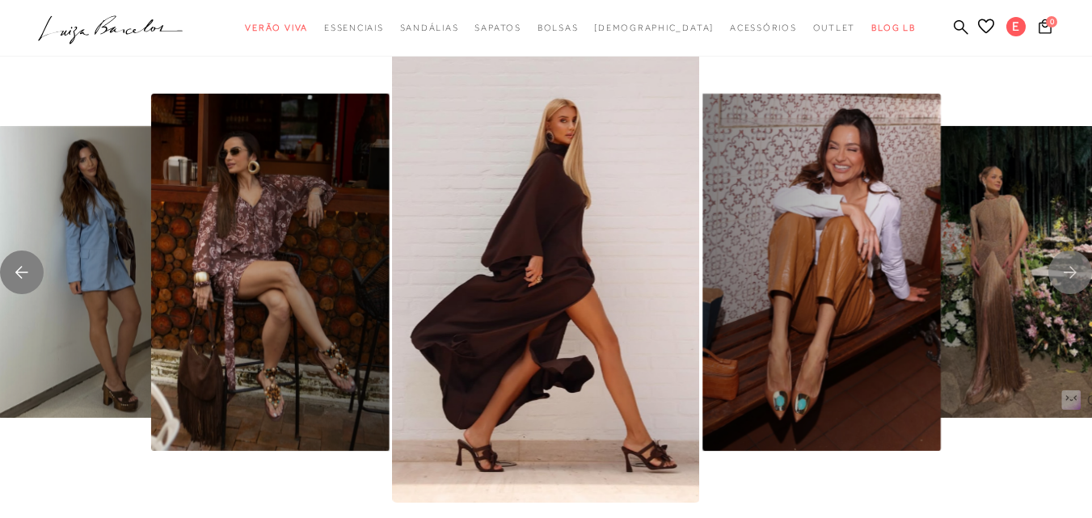
click at [14, 272] on rect "Previous slide" at bounding box center [22, 273] width 44 height 44
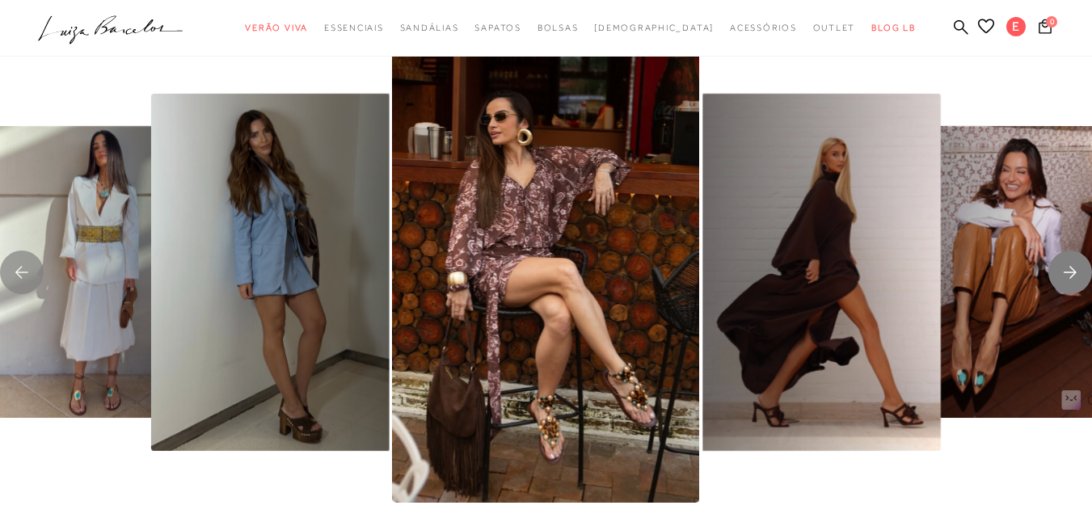
click at [1078, 262] on rect "Next slide" at bounding box center [1070, 273] width 44 height 44
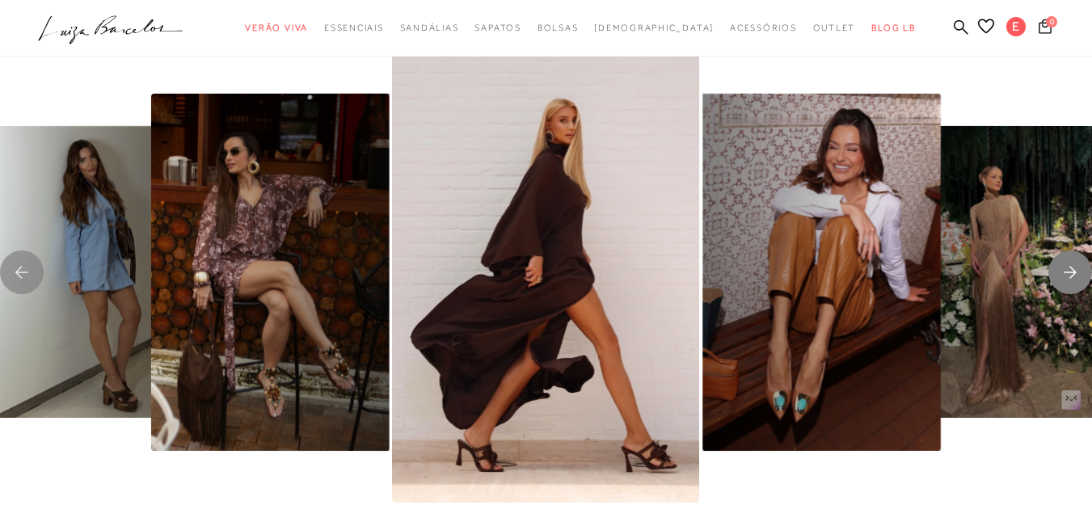
click at [1075, 262] on rect "Next slide" at bounding box center [1070, 273] width 44 height 44
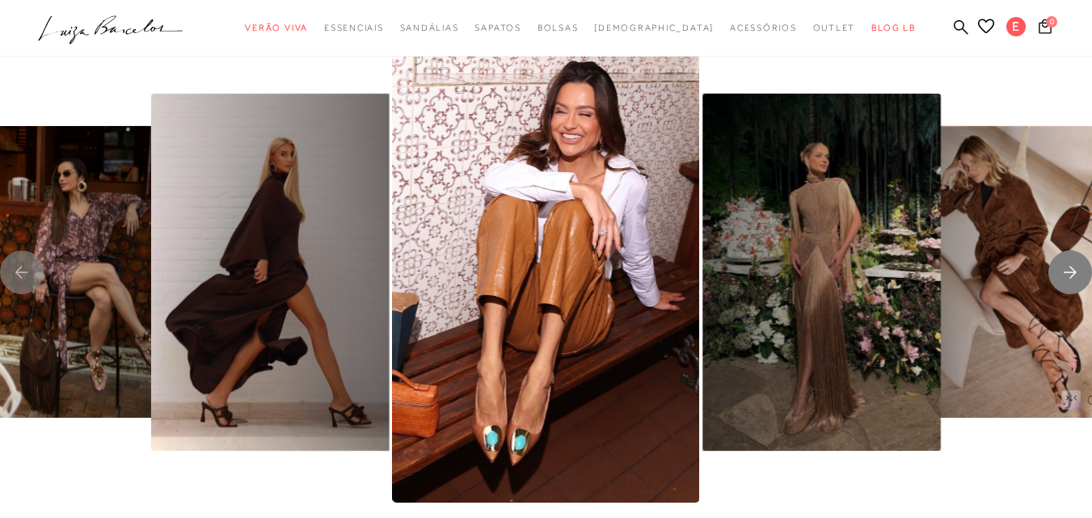
click at [1075, 262] on rect "Next slide" at bounding box center [1070, 273] width 44 height 44
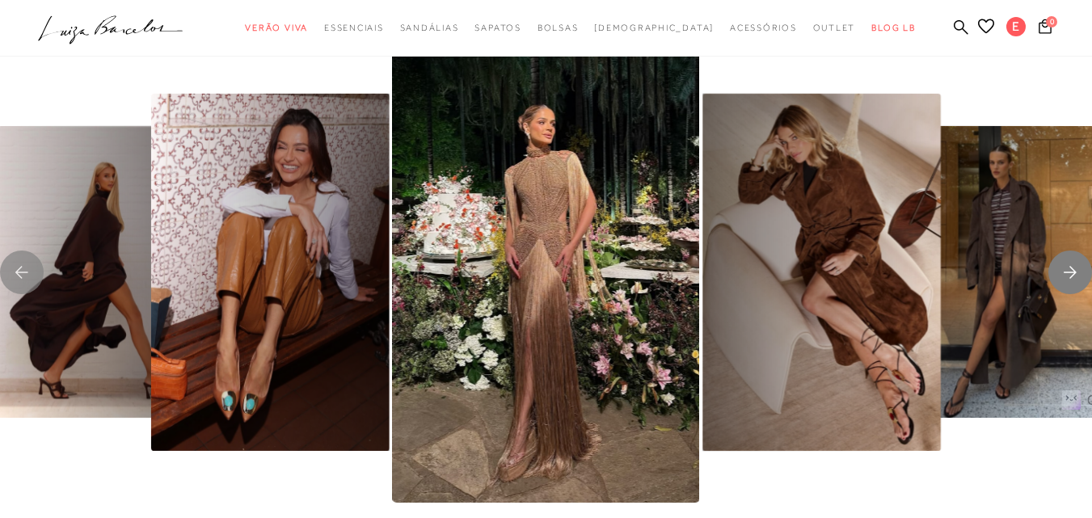
click at [1075, 262] on rect "Next slide" at bounding box center [1070, 273] width 44 height 44
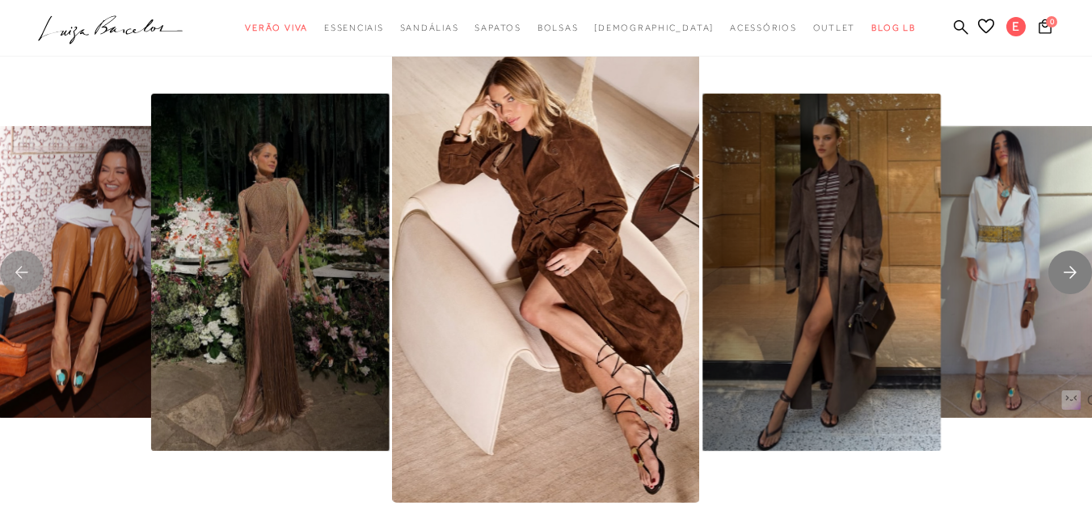
click at [1075, 262] on rect "Next slide" at bounding box center [1070, 273] width 44 height 44
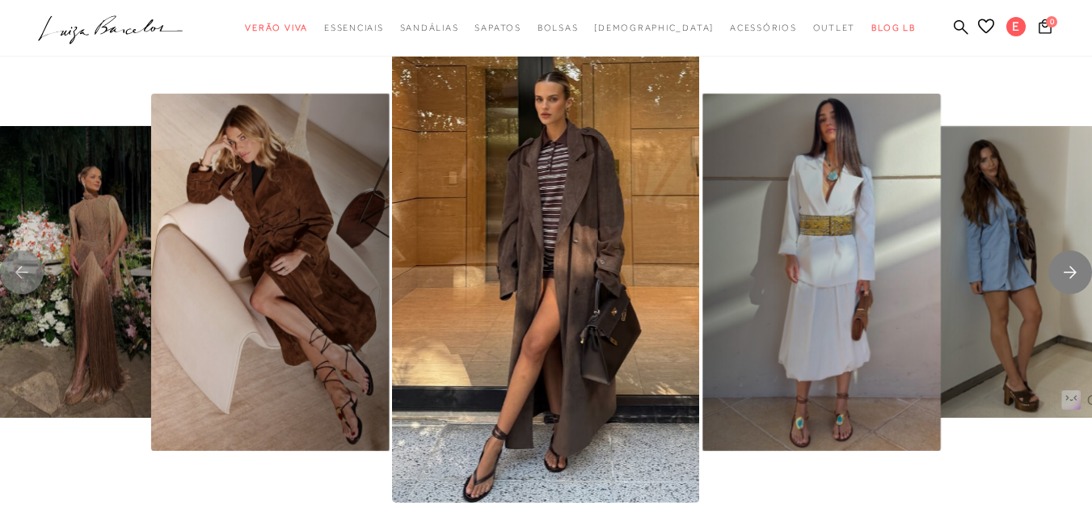
click at [1075, 262] on rect "Next slide" at bounding box center [1070, 273] width 44 height 44
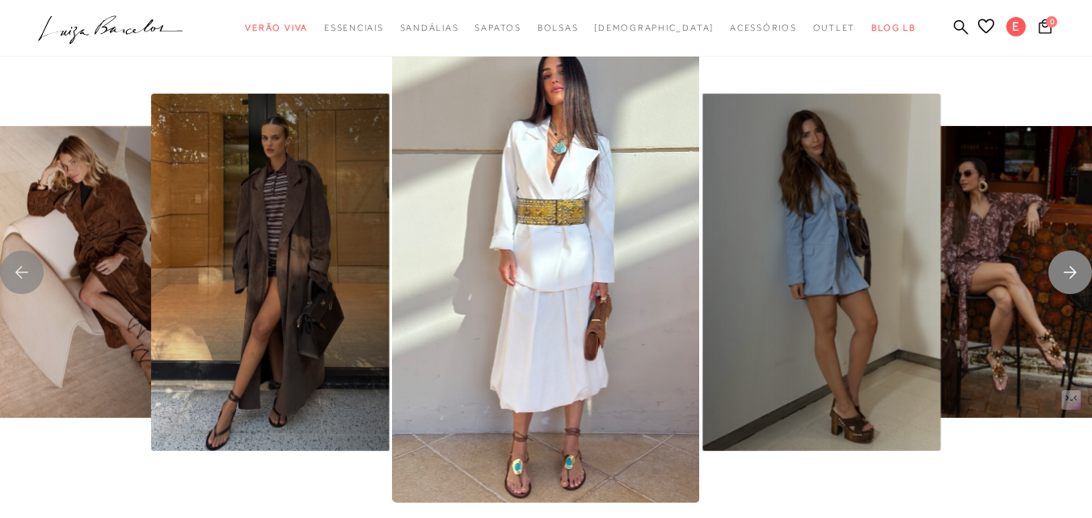
click at [1075, 262] on rect "Next slide" at bounding box center [1070, 273] width 44 height 44
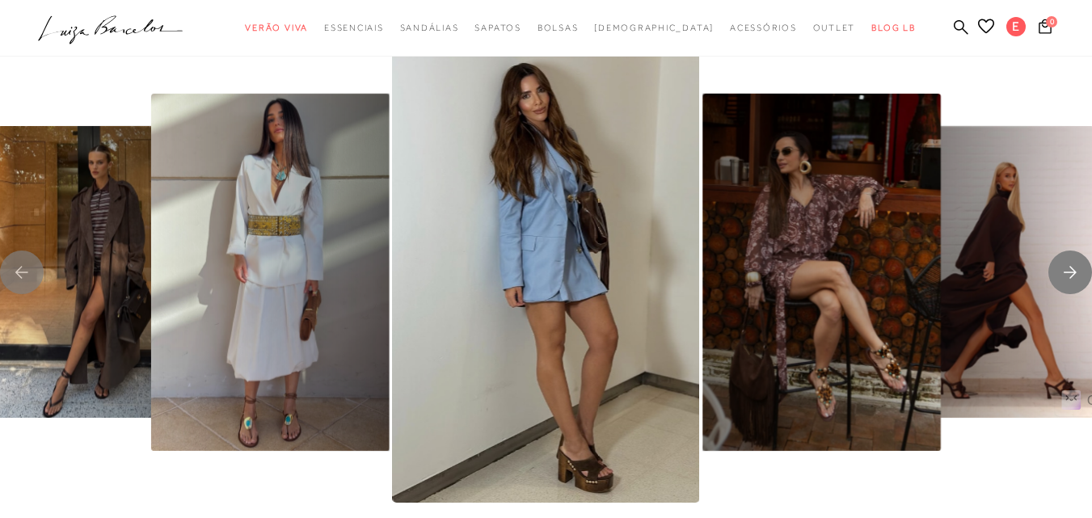
click at [1075, 262] on rect "Next slide" at bounding box center [1070, 273] width 44 height 44
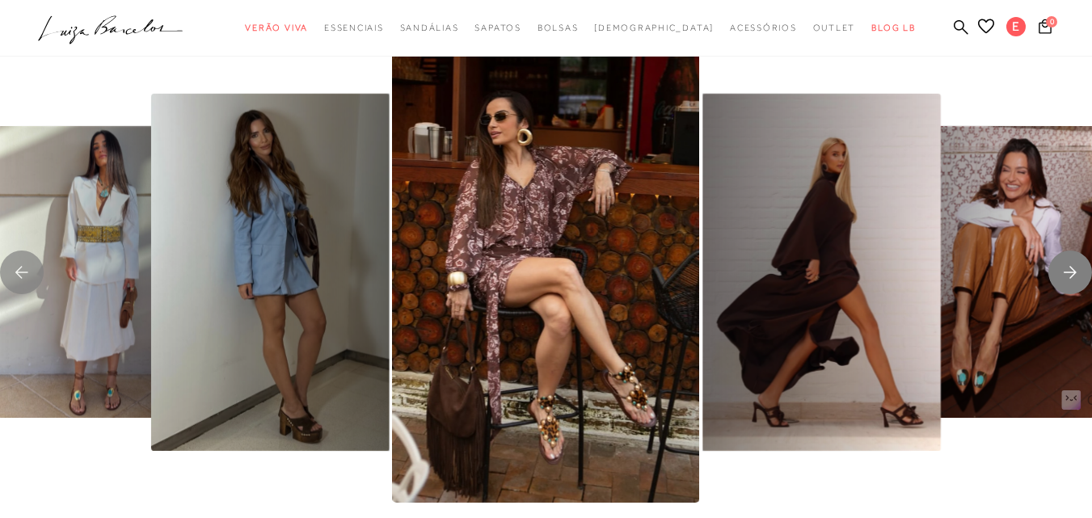
click at [1075, 262] on rect "Next slide" at bounding box center [1070, 273] width 44 height 44
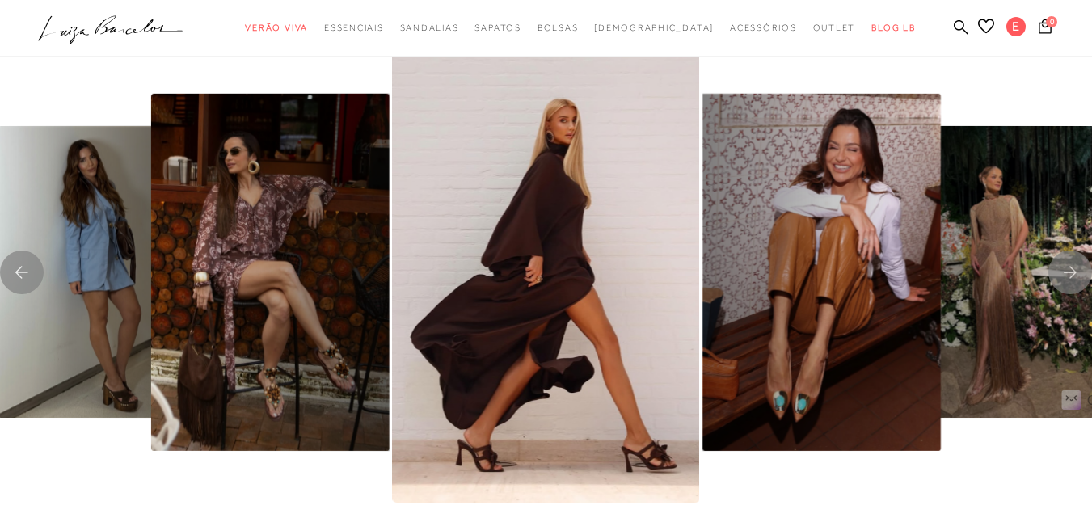
click at [777, 282] on img "2 / 8" at bounding box center [821, 271] width 238 height 357
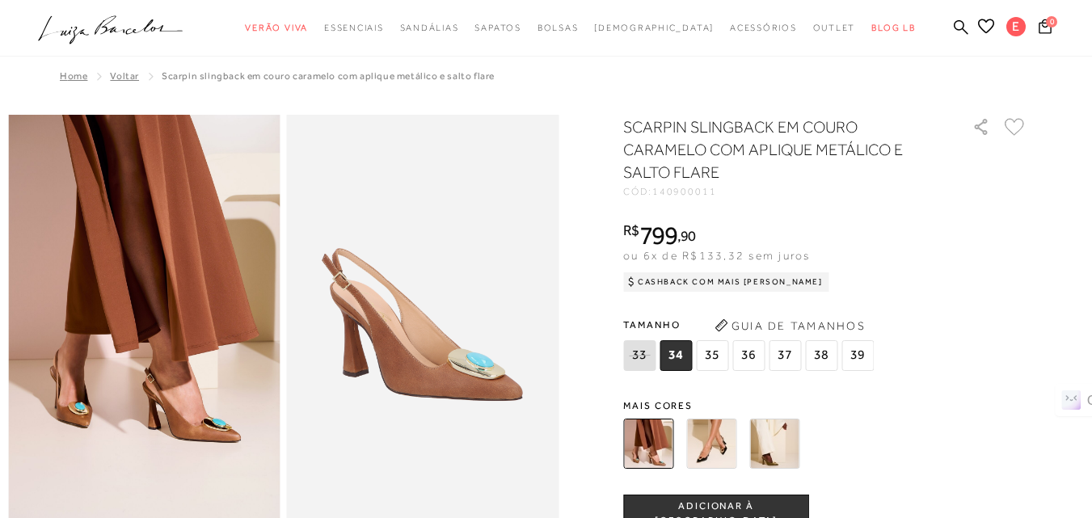
click at [1024, 127] on icon at bounding box center [1015, 127] width 20 height 18
